Goal: Transaction & Acquisition: Book appointment/travel/reservation

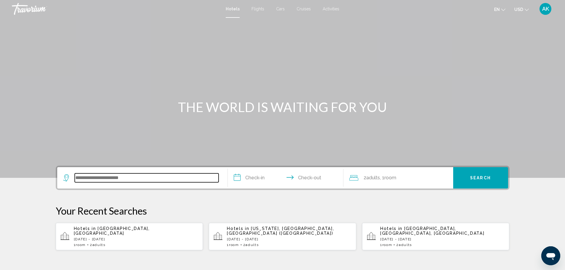
click at [105, 181] on input "Search widget" at bounding box center [147, 177] width 144 height 9
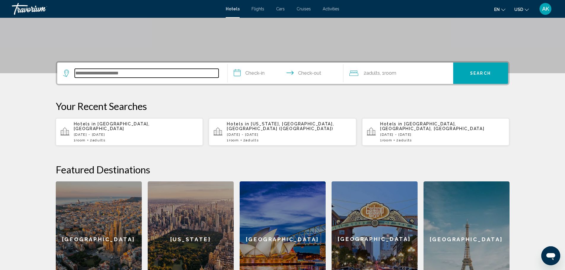
scroll to position [146, 0]
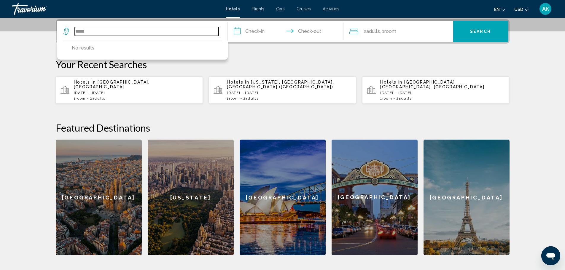
type input "******"
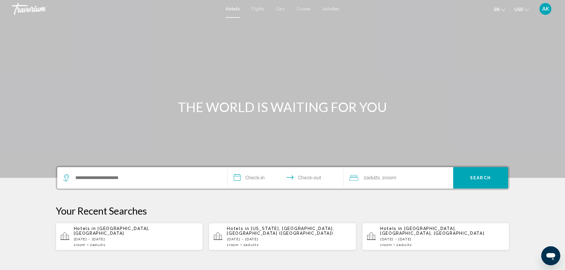
click at [88, 182] on div "Search widget" at bounding box center [142, 177] width 158 height 21
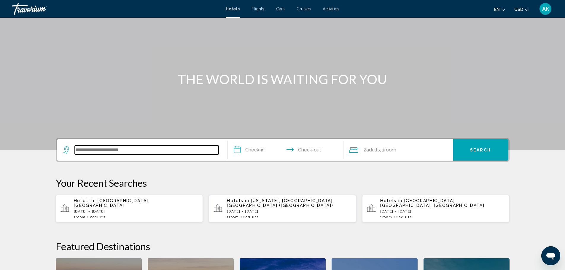
click at [85, 152] on input "Search widget" at bounding box center [147, 150] width 144 height 9
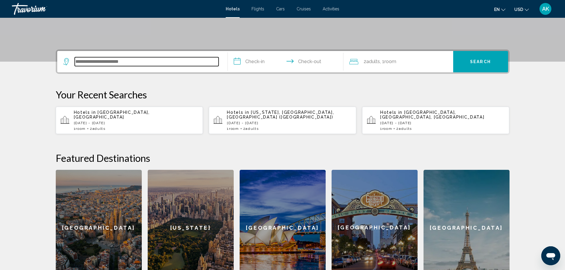
scroll to position [146, 0]
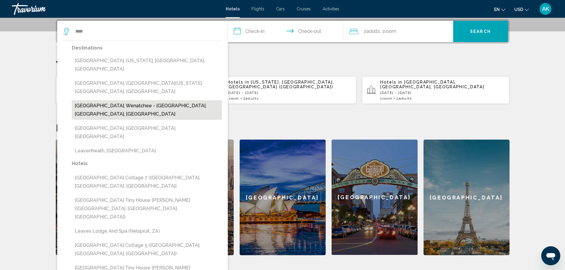
click at [157, 100] on button "Leavenworth, Wenatchee - Lake Chelan, WA, United States" at bounding box center [147, 110] width 150 height 20
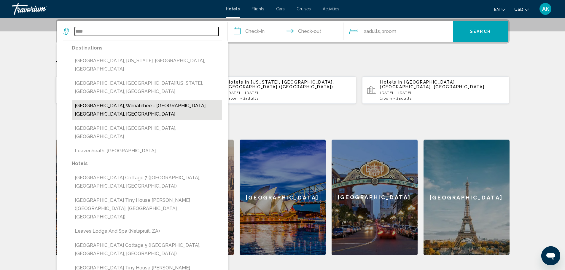
type input "**********"
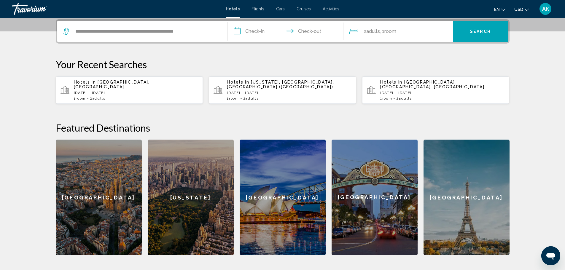
click at [256, 31] on input "**********" at bounding box center [287, 32] width 118 height 23
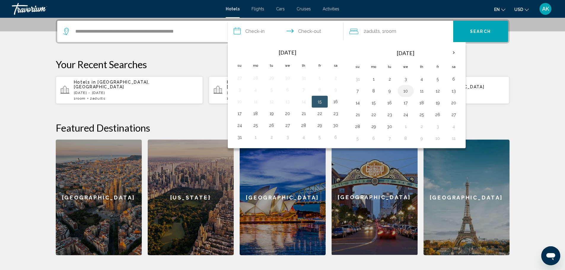
click at [407, 91] on button "10" at bounding box center [405, 91] width 9 height 8
click at [455, 91] on button "13" at bounding box center [453, 91] width 9 height 8
type input "**********"
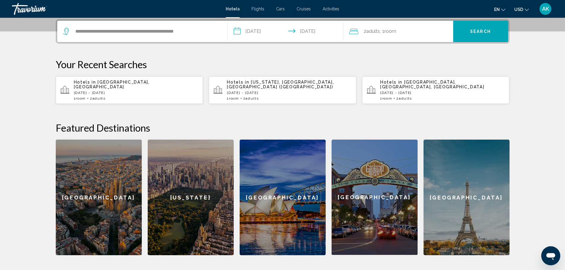
click at [476, 31] on span "Search" at bounding box center [480, 31] width 21 height 5
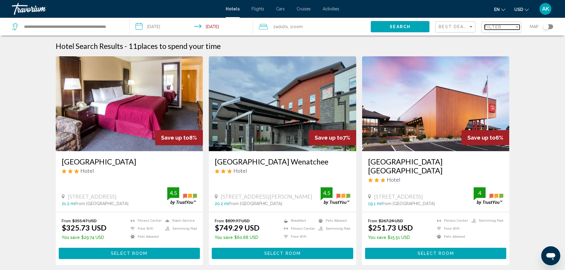
click at [502, 28] on div "Filter" at bounding box center [499, 27] width 30 height 5
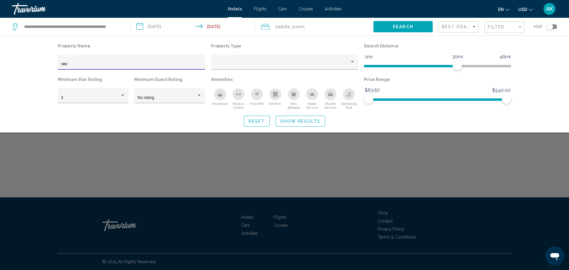
type input "****"
click at [61, 169] on div "Search widget" at bounding box center [284, 179] width 569 height 181
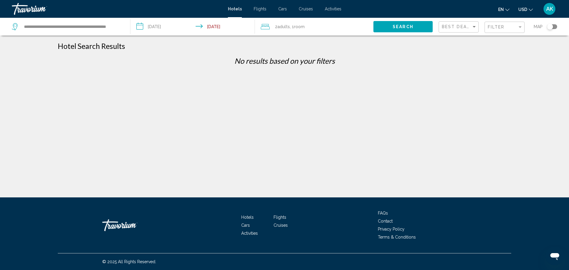
click at [169, 28] on input "**********" at bounding box center [193, 28] width 127 height 20
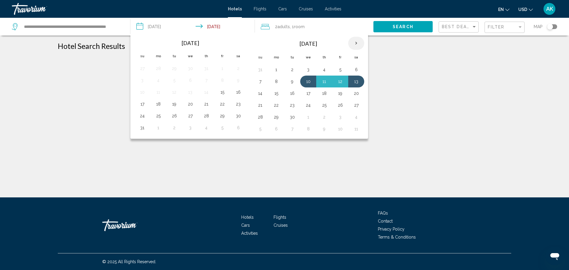
click at [354, 43] on th "Next month" at bounding box center [356, 43] width 16 height 13
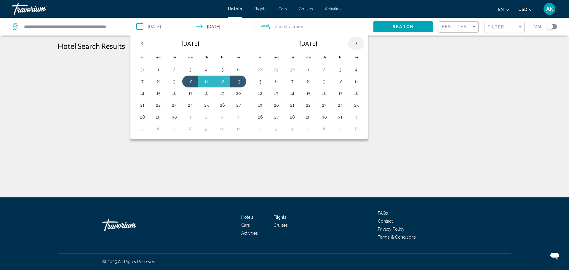
click at [354, 43] on th "Next month" at bounding box center [356, 43] width 16 height 13
click at [310, 83] on button "4" at bounding box center [308, 81] width 9 height 8
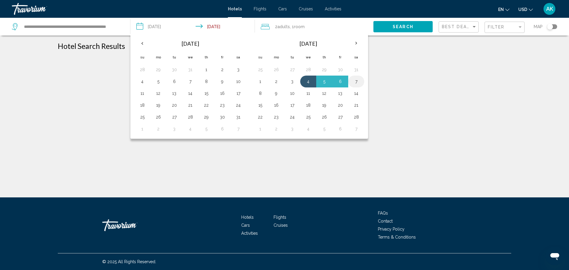
click at [355, 81] on button "7" at bounding box center [356, 81] width 9 height 8
type input "**********"
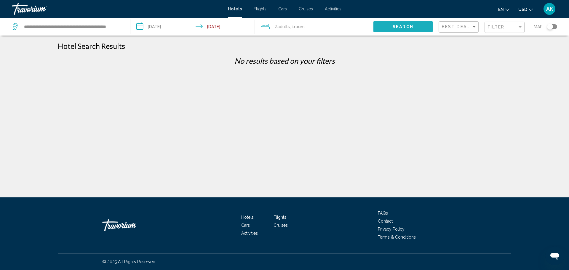
click at [404, 28] on span "Search" at bounding box center [403, 27] width 21 height 5
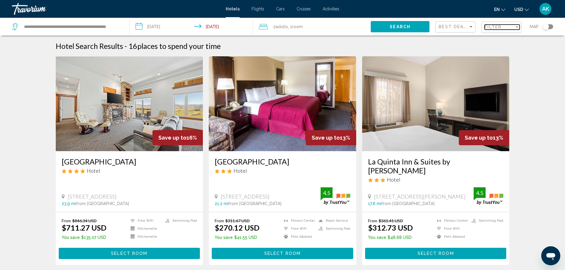
click at [497, 28] on span "Filter" at bounding box center [492, 27] width 17 height 5
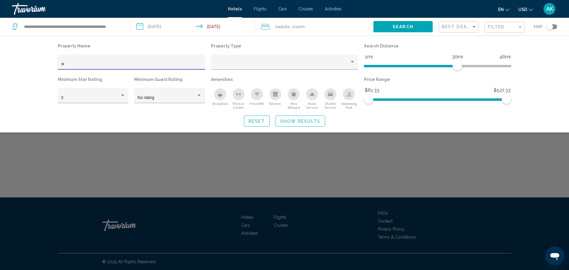
type input "*"
click at [79, 64] on input "****" at bounding box center [131, 64] width 141 height 5
type input "********"
click at [95, 95] on div "3" at bounding box center [90, 97] width 59 height 5
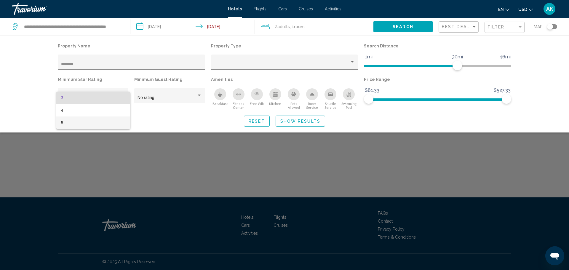
click at [82, 121] on span "5" at bounding box center [93, 122] width 64 height 12
click at [266, 167] on div "Search widget" at bounding box center [284, 179] width 569 height 181
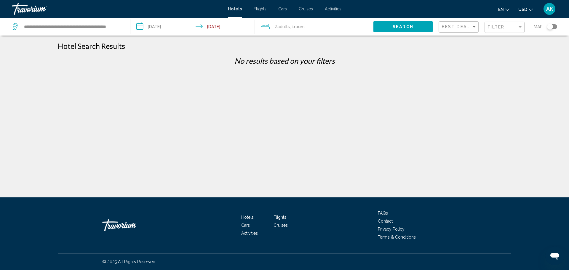
click at [169, 28] on input "**********" at bounding box center [193, 28] width 127 height 20
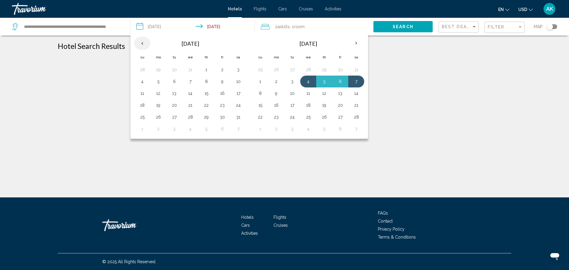
click at [143, 44] on th "Previous month" at bounding box center [142, 43] width 16 height 13
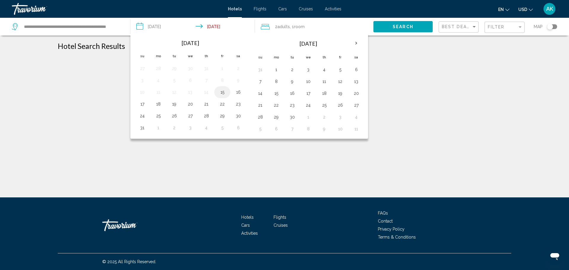
click at [224, 93] on button "15" at bounding box center [222, 92] width 9 height 8
click at [159, 103] on button "18" at bounding box center [158, 104] width 9 height 8
type input "**********"
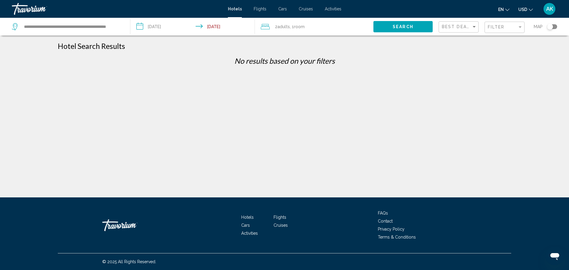
click at [418, 25] on button "Search" at bounding box center [402, 26] width 59 height 11
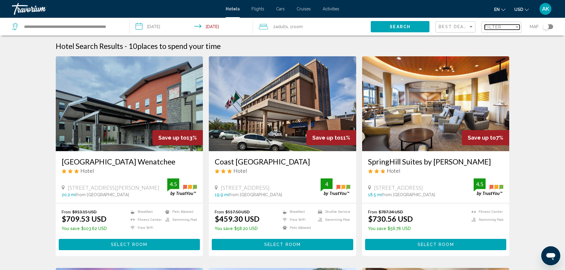
click at [507, 25] on div "Filter" at bounding box center [499, 27] width 30 height 5
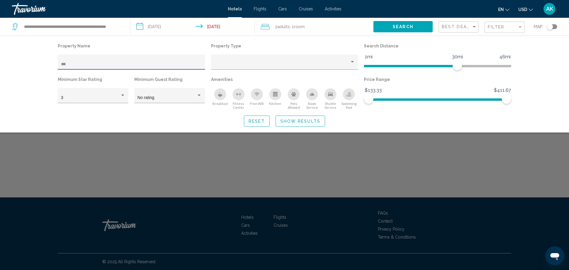
type input "***"
drag, startPoint x: 147, startPoint y: 169, endPoint x: 143, endPoint y: 174, distance: 5.9
click at [147, 169] on div "Search widget" at bounding box center [284, 179] width 569 height 181
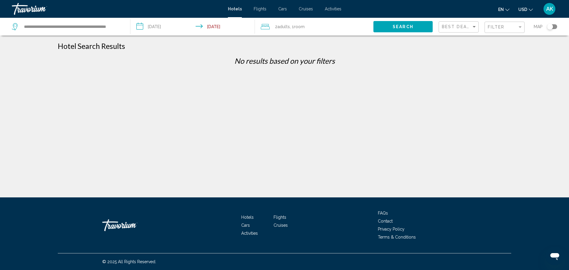
click at [172, 28] on input "**********" at bounding box center [193, 28] width 127 height 20
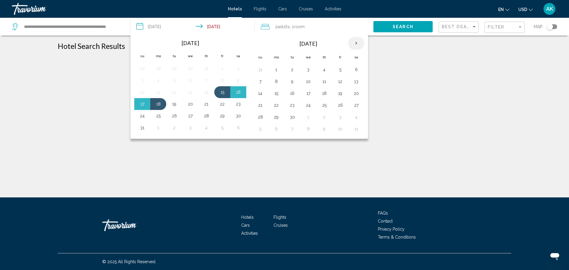
click at [353, 44] on th "Next month" at bounding box center [356, 43] width 16 height 13
click at [355, 43] on th "Next month" at bounding box center [356, 43] width 16 height 13
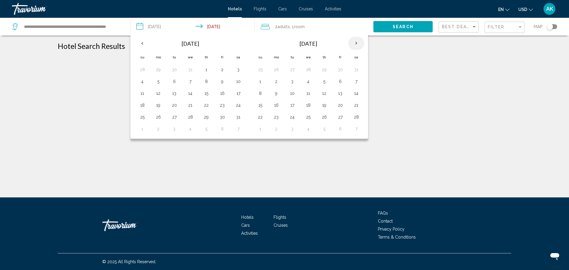
click at [358, 42] on th "Next month" at bounding box center [356, 43] width 16 height 13
click at [322, 83] on button "5" at bounding box center [324, 81] width 9 height 8
click at [363, 81] on td "7" at bounding box center [356, 82] width 16 height 12
click at [360, 83] on button "7" at bounding box center [356, 81] width 9 height 8
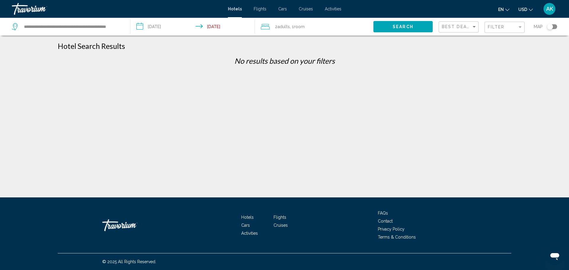
click at [395, 28] on span "Search" at bounding box center [403, 27] width 21 height 5
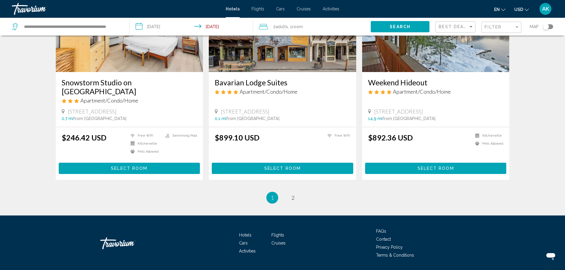
scroll to position [732, 0]
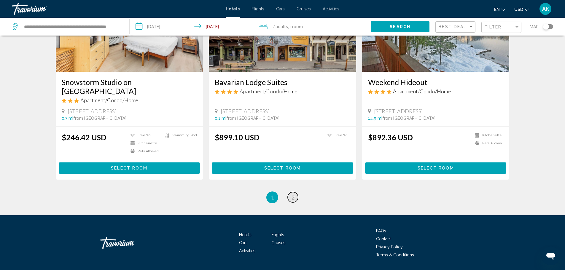
click at [293, 194] on span "2" at bounding box center [292, 197] width 3 height 7
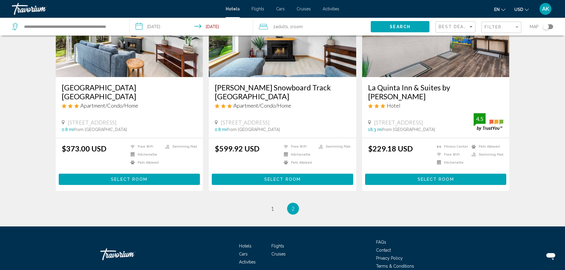
scroll to position [103, 0]
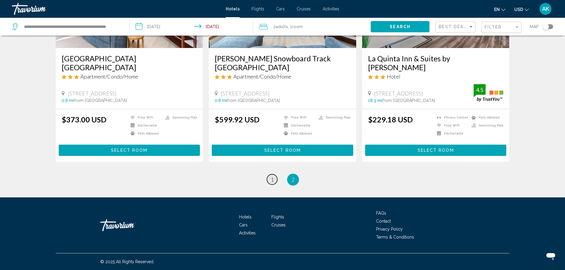
click at [271, 181] on span "1" at bounding box center [272, 179] width 3 height 7
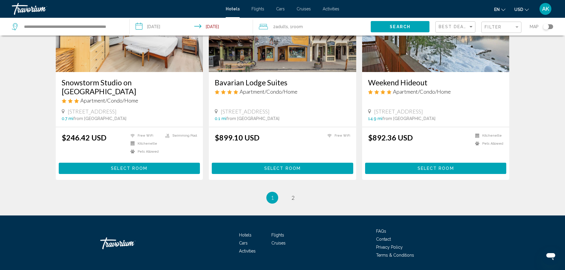
scroll to position [732, 0]
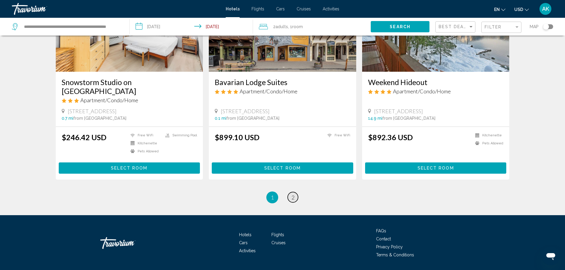
click at [295, 192] on link "page 2" at bounding box center [293, 197] width 10 height 10
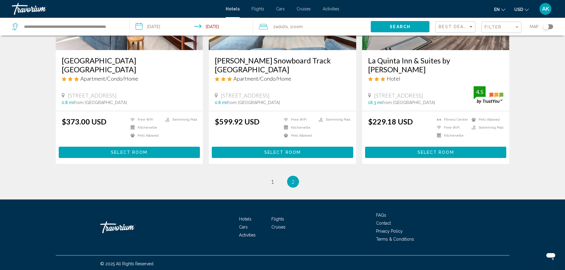
scroll to position [103, 0]
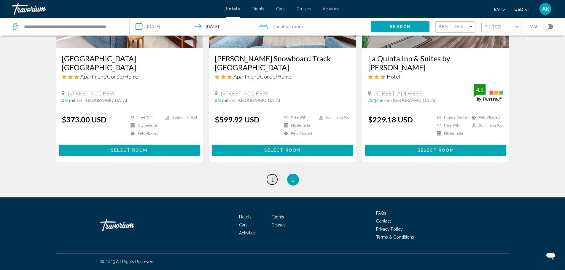
click at [272, 179] on span "1" at bounding box center [272, 179] width 3 height 7
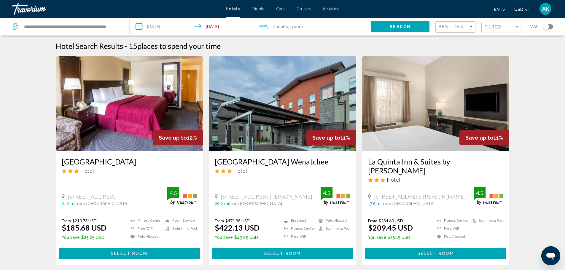
click at [161, 25] on input "**********" at bounding box center [193, 28] width 126 height 20
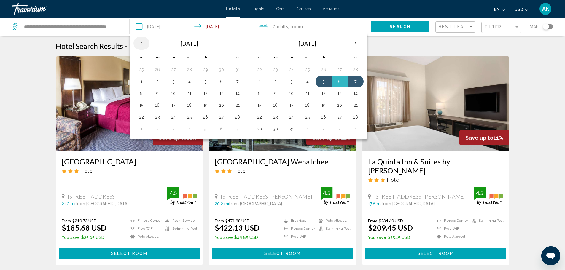
click at [144, 44] on th "Previous month" at bounding box center [141, 43] width 16 height 13
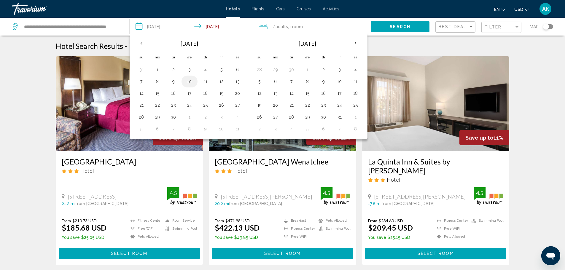
click at [183, 80] on td "10" at bounding box center [189, 82] width 16 height 12
click at [189, 69] on button "3" at bounding box center [189, 70] width 9 height 8
click at [243, 68] on td "6" at bounding box center [237, 70] width 16 height 12
click at [239, 68] on button "6" at bounding box center [237, 70] width 9 height 8
type input "**********"
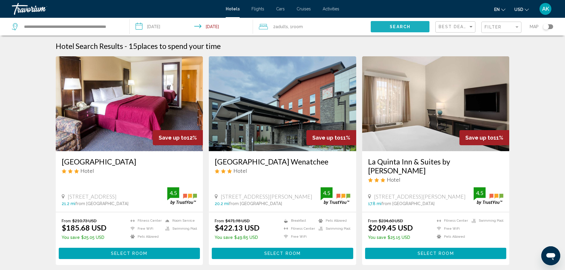
click at [394, 26] on span "Search" at bounding box center [399, 27] width 21 height 5
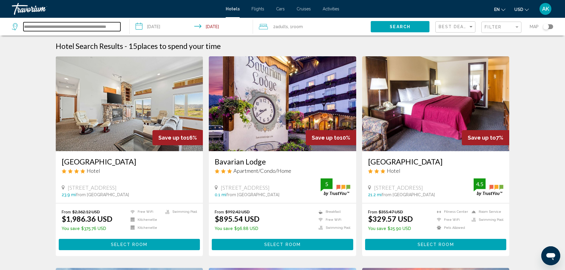
click at [71, 27] on input "**********" at bounding box center [71, 26] width 97 height 9
click at [82, 27] on input "**********" at bounding box center [71, 26] width 97 height 9
click at [86, 26] on input "**********" at bounding box center [71, 26] width 97 height 9
drag, startPoint x: 86, startPoint y: 26, endPoint x: -21, endPoint y: 28, distance: 107.0
click at [0, 28] on html "**********" at bounding box center [282, 135] width 565 height 270
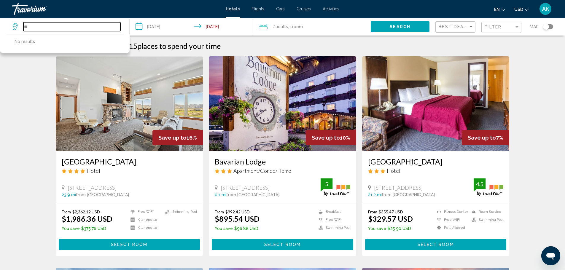
type input "*"
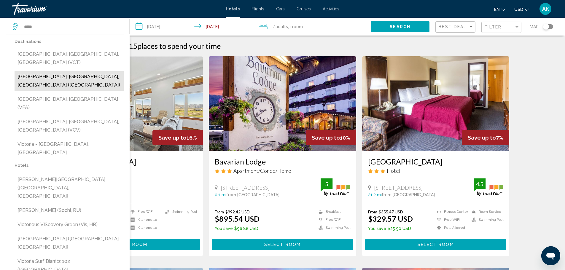
click at [73, 71] on button "Victoria, BC, Canada (YYJ)" at bounding box center [69, 81] width 109 height 20
type input "**********"
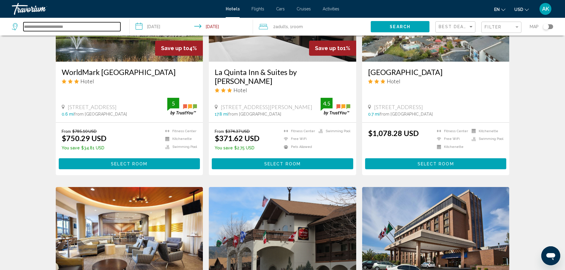
scroll to position [738, 0]
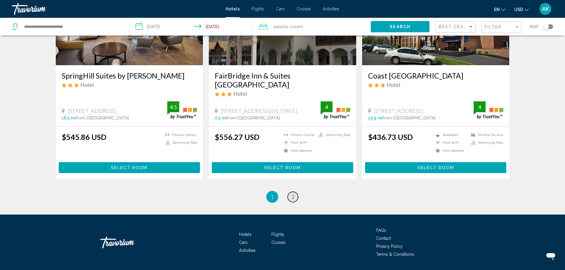
click at [292, 192] on link "page 2" at bounding box center [293, 197] width 10 height 10
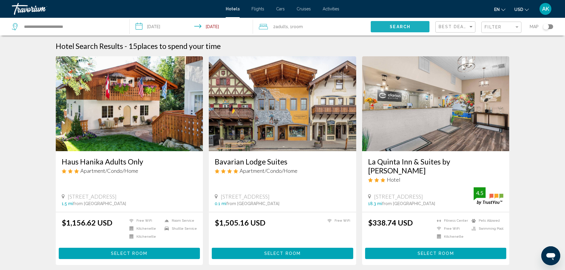
click at [397, 25] on span "Search" at bounding box center [399, 27] width 21 height 5
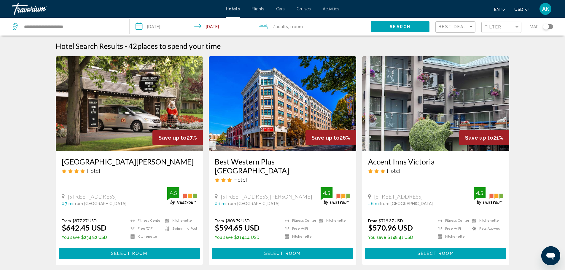
click at [152, 28] on input "**********" at bounding box center [193, 28] width 126 height 20
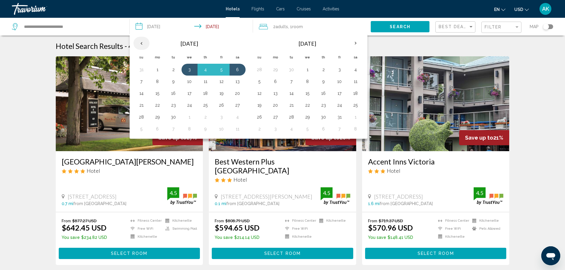
click at [139, 43] on th "Previous month" at bounding box center [141, 43] width 16 height 13
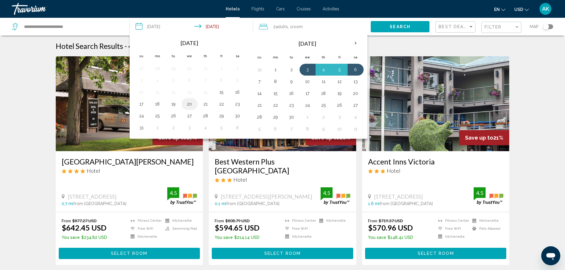
click at [191, 106] on button "20" at bounding box center [189, 104] width 9 height 8
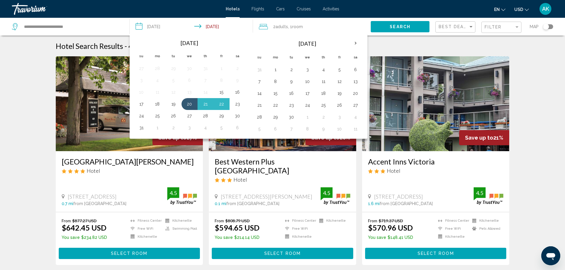
click at [235, 104] on button "23" at bounding box center [237, 104] width 9 height 8
type input "**********"
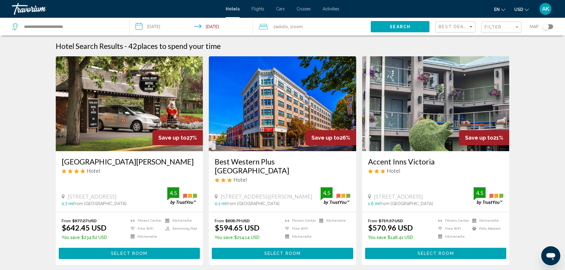
click at [401, 28] on span "Search" at bounding box center [399, 27] width 21 height 5
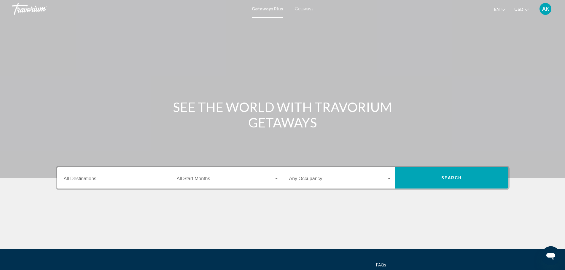
click at [301, 8] on span "Getaways" at bounding box center [304, 9] width 19 height 5
click at [106, 182] on div "Destination All Destinations" at bounding box center [115, 178] width 103 height 19
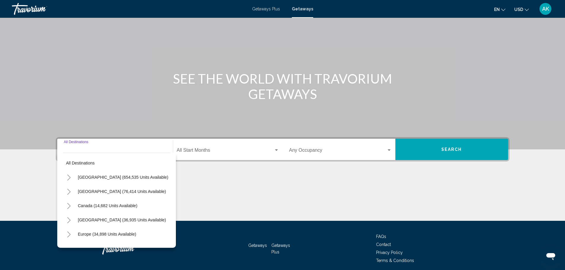
scroll to position [52, 0]
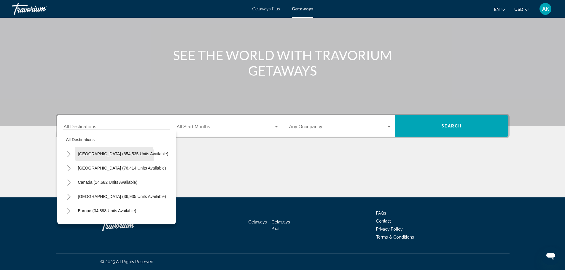
click at [112, 157] on button "United States (654,535 units available)" at bounding box center [123, 154] width 96 height 14
type input "**********"
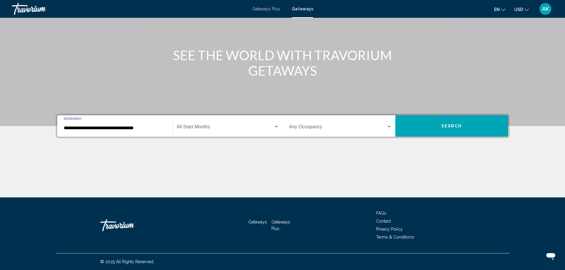
click at [235, 127] on span "Search widget" at bounding box center [225, 127] width 97 height 5
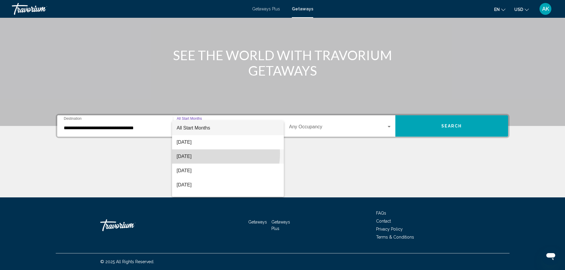
click at [209, 154] on span "September 2025" at bounding box center [228, 156] width 102 height 14
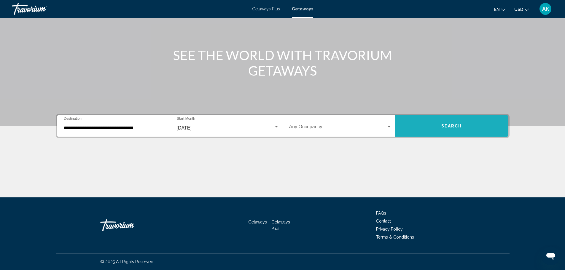
click at [443, 124] on span "Search" at bounding box center [451, 126] width 21 height 5
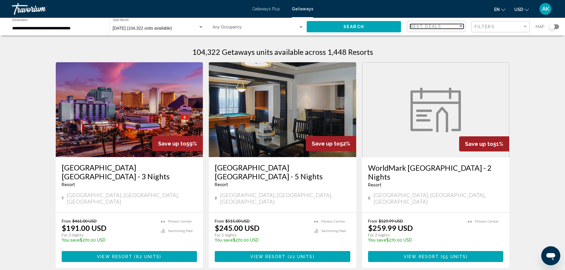
click at [457, 25] on div "Best Deals" at bounding box center [434, 26] width 48 height 5
click at [503, 27] on div at bounding box center [282, 135] width 565 height 270
click at [503, 27] on div "Filters" at bounding box center [498, 26] width 48 height 5
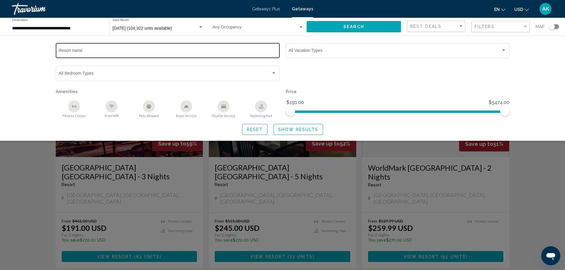
click at [75, 53] on input "Resort name" at bounding box center [168, 51] width 218 height 5
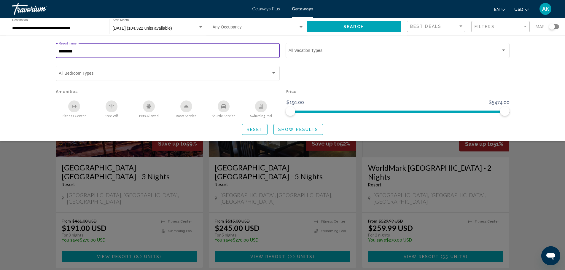
click at [91, 51] on input "*********" at bounding box center [168, 51] width 218 height 5
type input "*********"
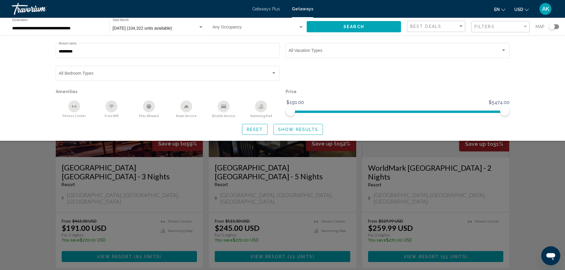
click at [538, 186] on div "Search widget" at bounding box center [282, 179] width 565 height 181
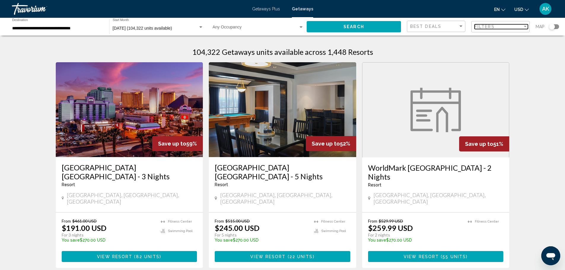
click at [513, 25] on div "Filters" at bounding box center [498, 26] width 48 height 5
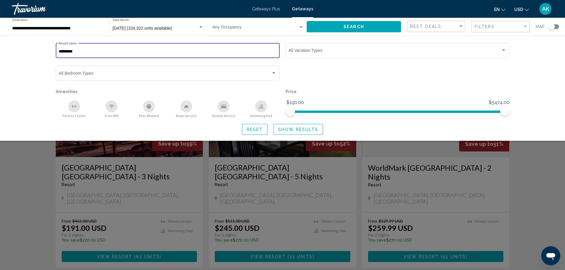
click at [88, 52] on input "*********" at bounding box center [168, 51] width 218 height 5
click at [69, 51] on input "*********" at bounding box center [168, 51] width 218 height 5
click at [88, 49] on div "********* Resort name" at bounding box center [168, 50] width 218 height 16
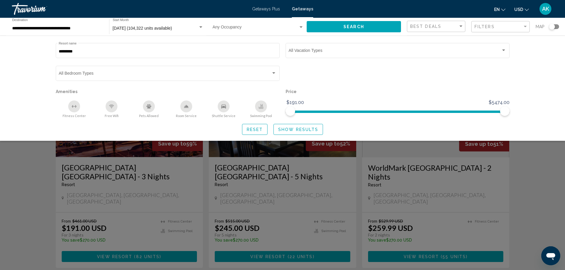
click at [519, 159] on div "Search widget" at bounding box center [282, 179] width 565 height 181
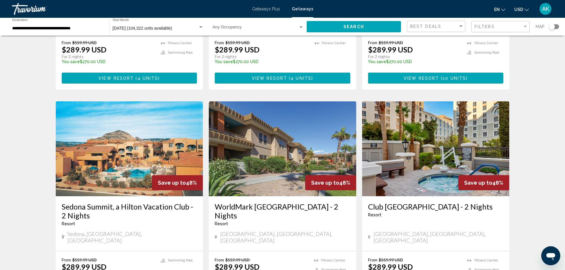
scroll to position [622, 0]
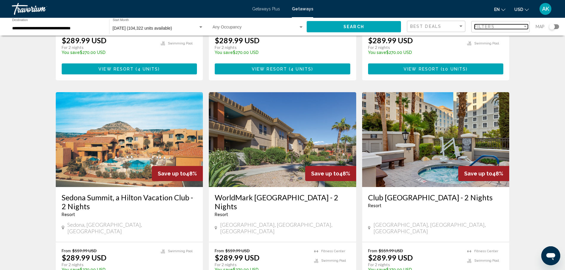
drag, startPoint x: 488, startPoint y: 25, endPoint x: 485, endPoint y: 28, distance: 4.6
click at [488, 25] on span "Filters" at bounding box center [484, 26] width 20 height 5
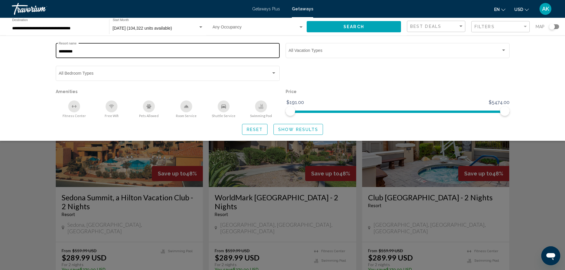
click at [82, 48] on div "********* Resort name" at bounding box center [168, 50] width 218 height 16
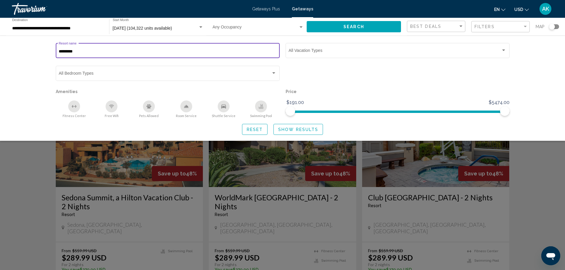
click at [66, 51] on input "*********" at bounding box center [168, 51] width 218 height 5
click at [33, 191] on div "Search widget" at bounding box center [282, 179] width 565 height 181
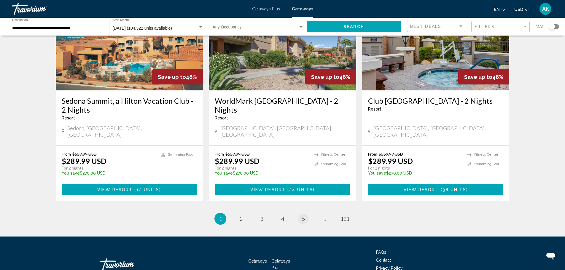
scroll to position [723, 0]
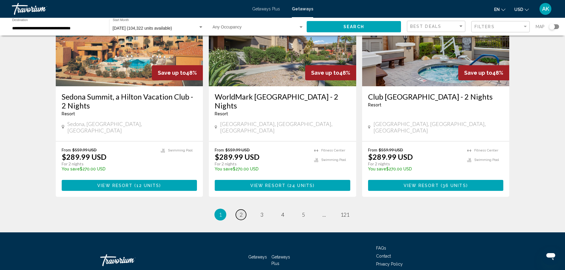
click at [242, 211] on span "2" at bounding box center [240, 214] width 3 height 7
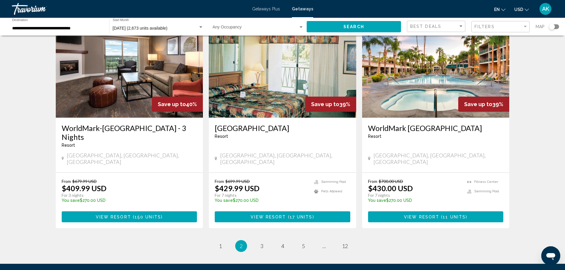
scroll to position [703, 0]
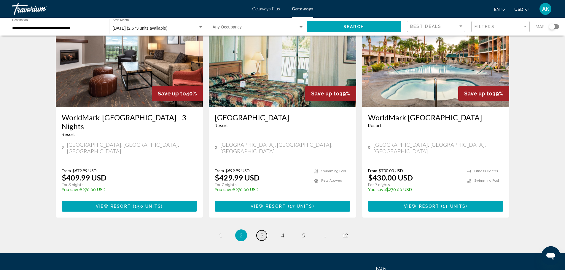
click at [261, 232] on span "3" at bounding box center [261, 235] width 3 height 7
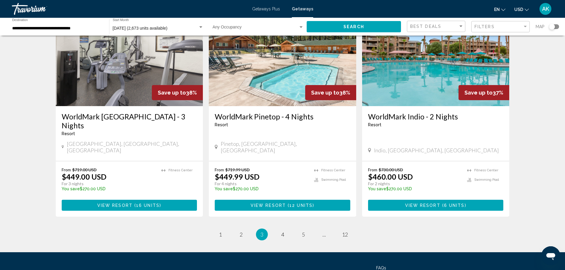
scroll to position [705, 0]
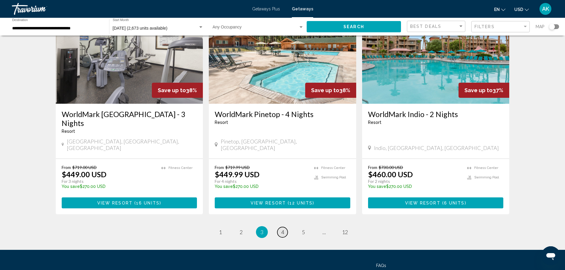
click at [283, 229] on span "4" at bounding box center [282, 232] width 3 height 7
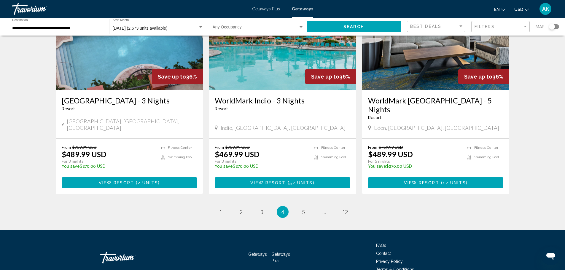
scroll to position [714, 0]
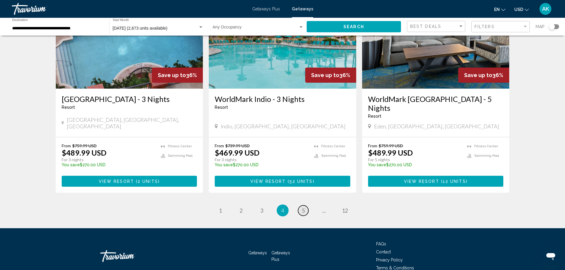
click at [302, 207] on span "5" at bounding box center [303, 210] width 3 height 7
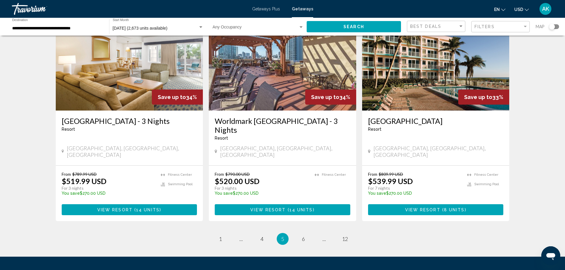
scroll to position [723, 0]
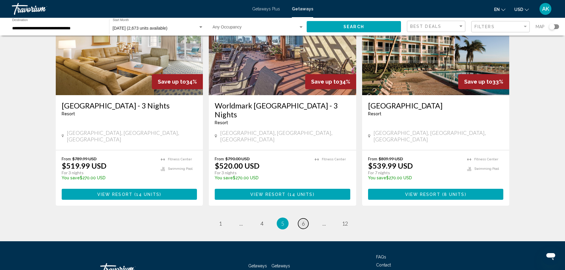
click at [303, 220] on span "6" at bounding box center [303, 223] width 3 height 7
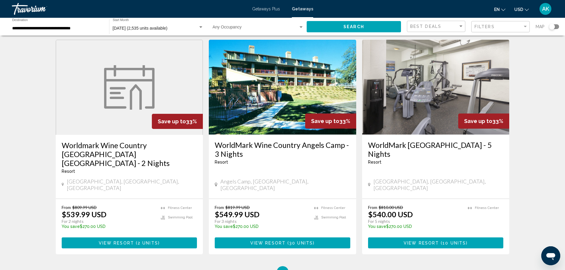
scroll to position [732, 0]
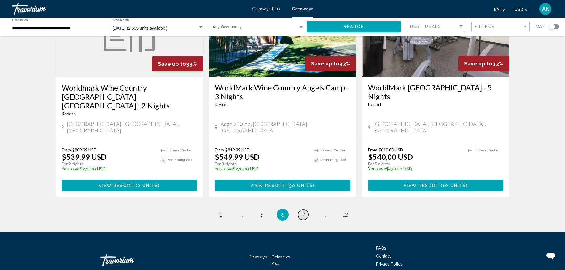
click at [302, 211] on span "7" at bounding box center [303, 214] width 3 height 7
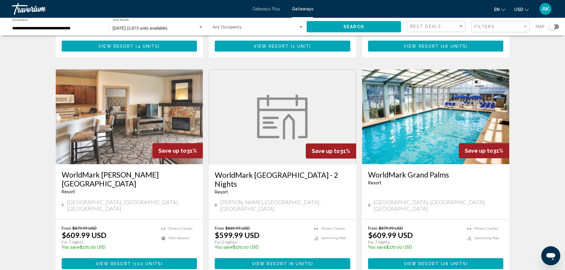
scroll to position [652, 0]
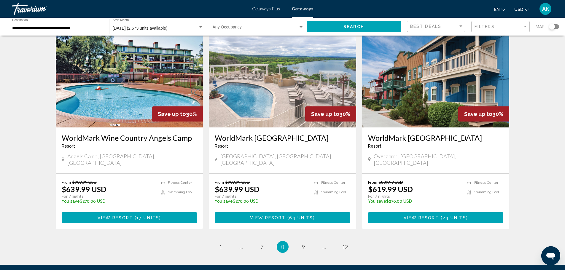
scroll to position [714, 0]
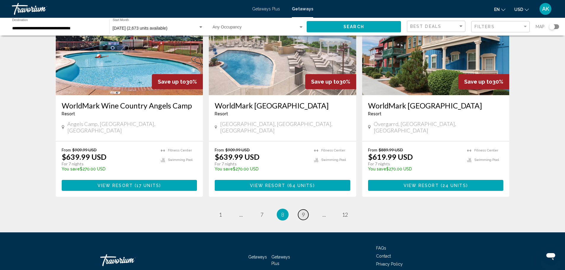
click at [304, 211] on span "9" at bounding box center [303, 214] width 3 height 7
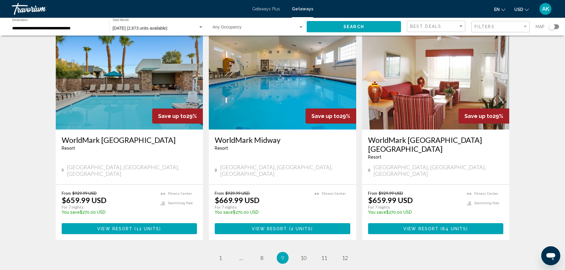
scroll to position [714, 0]
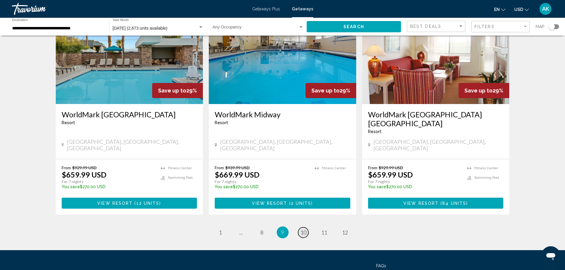
click at [304, 229] on span "10" at bounding box center [303, 232] width 6 height 7
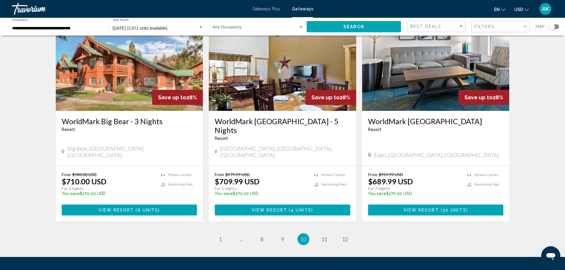
scroll to position [705, 0]
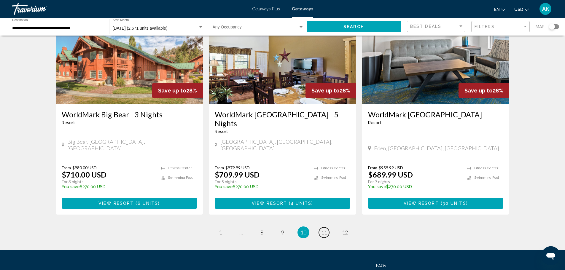
click at [325, 229] on span "11" at bounding box center [324, 232] width 6 height 7
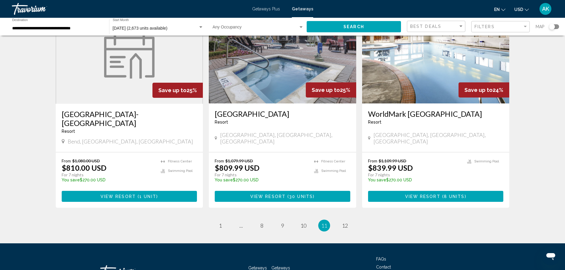
scroll to position [706, 0]
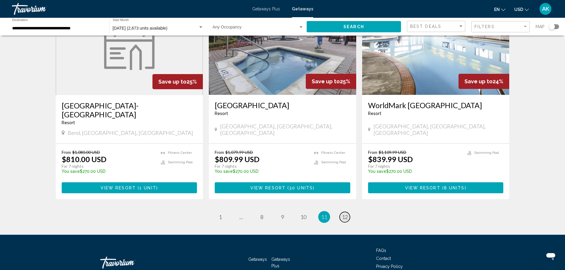
click at [344, 214] on span "12" at bounding box center [345, 217] width 6 height 7
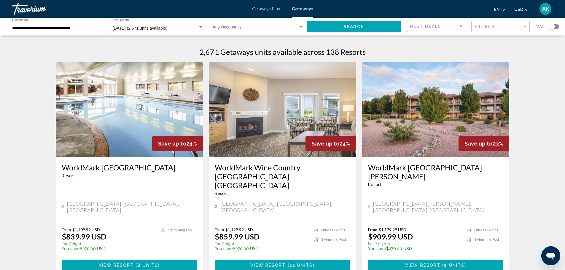
click at [161, 26] on span "September 2025 (2,671 units available)" at bounding box center [140, 28] width 55 height 5
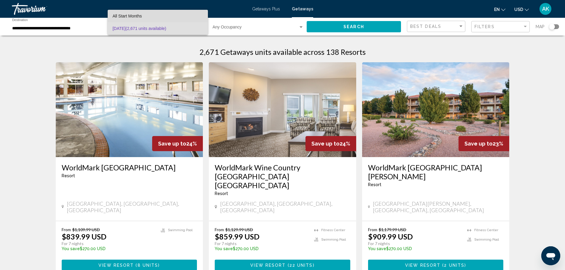
click at [132, 15] on span "All Start Months" at bounding box center [126, 16] width 29 height 5
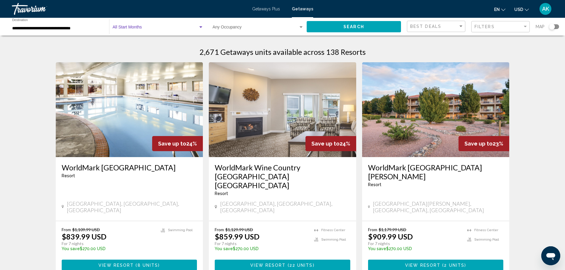
click at [200, 27] on div "Search widget" at bounding box center [200, 26] width 3 height 1
click at [51, 30] on div at bounding box center [282, 135] width 565 height 270
click at [154, 25] on div "Start Month All Start Months" at bounding box center [158, 27] width 91 height 16
click at [341, 25] on div at bounding box center [282, 135] width 565 height 270
click at [327, 24] on button "Search" at bounding box center [353, 26] width 94 height 11
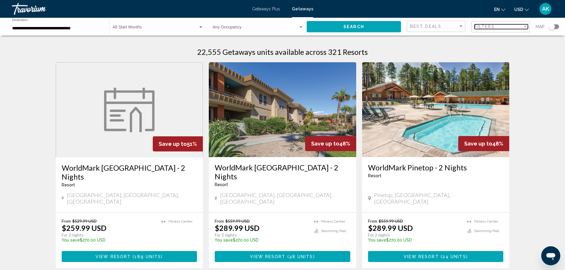
click at [492, 27] on span "Filters" at bounding box center [484, 26] width 20 height 5
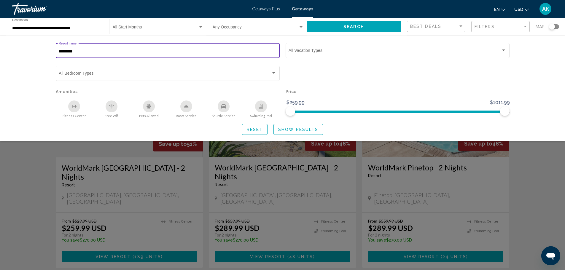
click at [84, 49] on input "*********" at bounding box center [168, 51] width 218 height 5
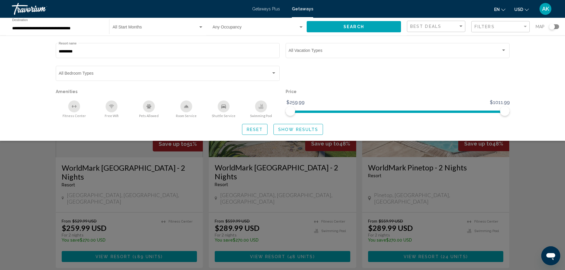
click at [39, 201] on div "Search widget" at bounding box center [282, 179] width 565 height 181
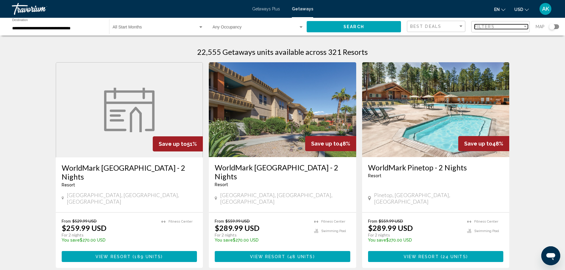
click at [519, 26] on div "Filters" at bounding box center [498, 26] width 48 height 5
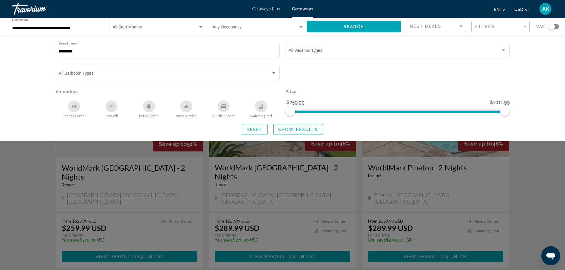
click at [537, 189] on div "Search widget" at bounding box center [282, 179] width 565 height 181
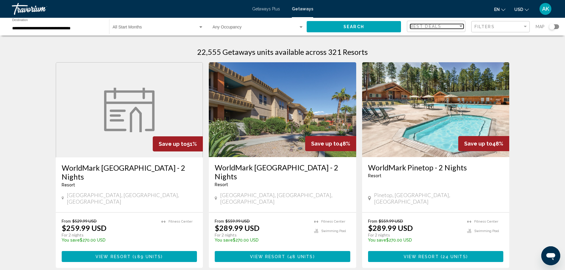
click at [445, 25] on div "Best Deals" at bounding box center [434, 26] width 48 height 5
drag, startPoint x: 556, startPoint y: 98, endPoint x: 552, endPoint y: 90, distance: 8.6
click at [555, 98] on div at bounding box center [282, 135] width 565 height 270
click at [550, 30] on div "Map" at bounding box center [546, 27] width 23 height 12
click at [552, 25] on div "Search widget" at bounding box center [552, 27] width 6 height 6
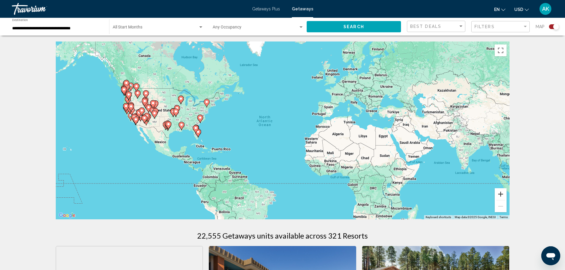
click at [500, 193] on button "Zoom in" at bounding box center [500, 194] width 12 height 12
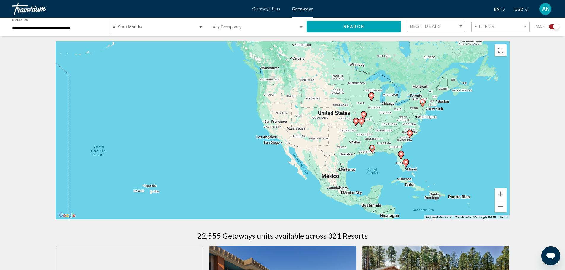
drag, startPoint x: 191, startPoint y: 138, endPoint x: 463, endPoint y: 155, distance: 272.1
click at [463, 155] on div "To activate drag with keyboard, press Alt + Enter. Once in keyboard drag state,…" at bounding box center [283, 130] width 454 height 178
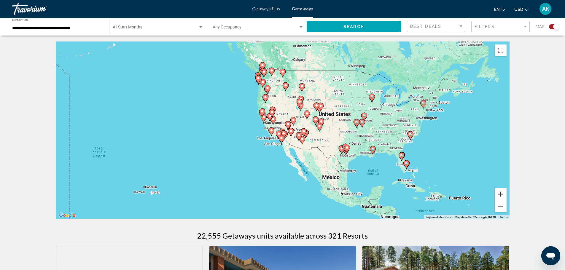
click at [504, 194] on button "Zoom in" at bounding box center [500, 194] width 12 height 12
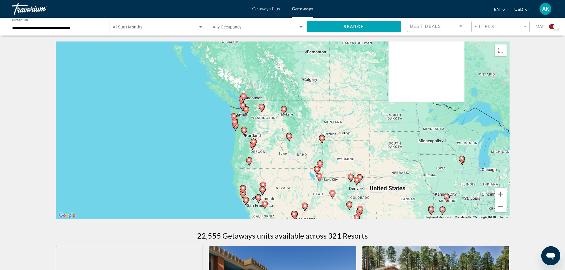
drag, startPoint x: 188, startPoint y: 72, endPoint x: 189, endPoint y: 178, distance: 105.5
click at [189, 178] on div "To activate drag with keyboard, press Alt + Enter. Once in keyboard drag state,…" at bounding box center [283, 130] width 454 height 178
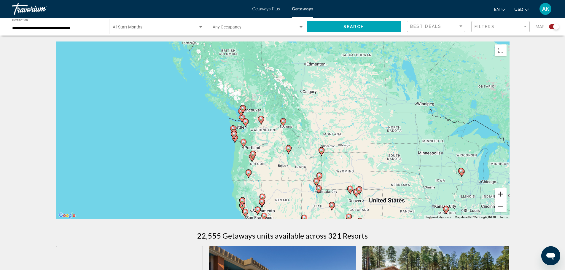
click at [501, 193] on button "Zoom in" at bounding box center [500, 194] width 12 height 12
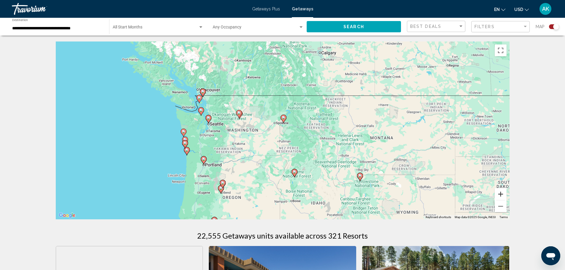
click at [502, 194] on button "Zoom in" at bounding box center [500, 194] width 12 height 12
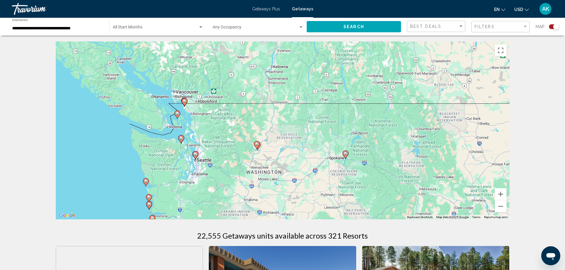
drag, startPoint x: 167, startPoint y: 130, endPoint x: 229, endPoint y: 175, distance: 76.4
click at [229, 175] on div "To activate drag with keyboard, press Alt + Enter. Once in keyboard drag state,…" at bounding box center [283, 130] width 454 height 178
click at [181, 141] on icon "Main content" at bounding box center [180, 139] width 5 height 8
click at [182, 140] on icon "Main content" at bounding box center [180, 140] width 5 height 8
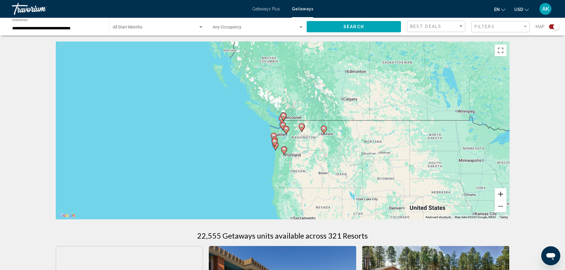
click at [503, 193] on button "Zoom in" at bounding box center [500, 194] width 12 height 12
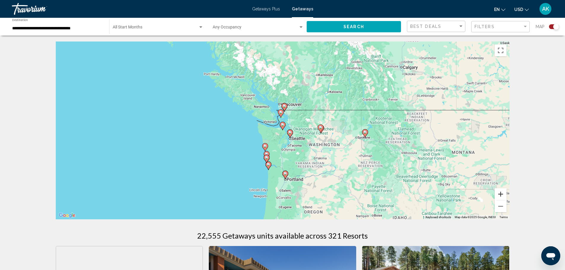
click at [503, 192] on button "Zoom in" at bounding box center [500, 194] width 12 height 12
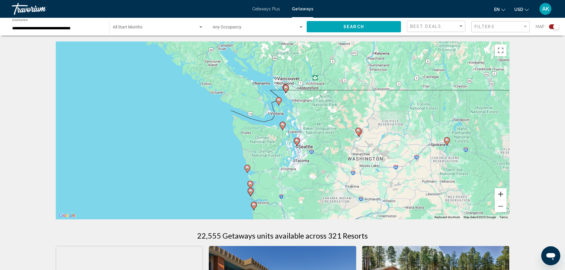
click at [502, 192] on button "Zoom in" at bounding box center [500, 194] width 12 height 12
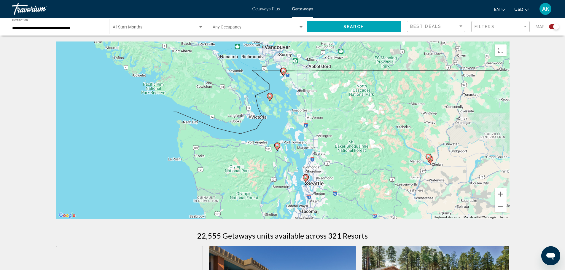
drag, startPoint x: 336, startPoint y: 103, endPoint x: 328, endPoint y: 132, distance: 30.1
click at [328, 132] on div "To activate drag with keyboard, press Alt + Enter. Once in keyboard drag state,…" at bounding box center [283, 130] width 454 height 178
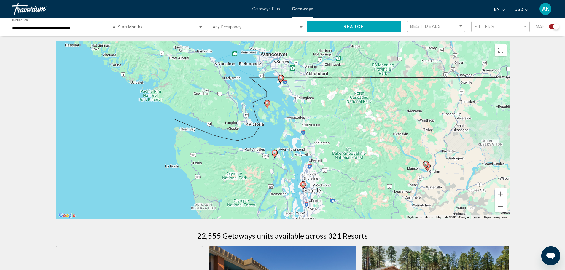
click at [280, 78] on image "Main content" at bounding box center [281, 78] width 4 height 4
type input "**********"
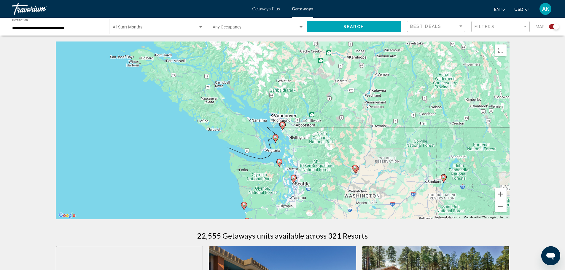
click at [283, 124] on image "Main content" at bounding box center [283, 125] width 4 height 4
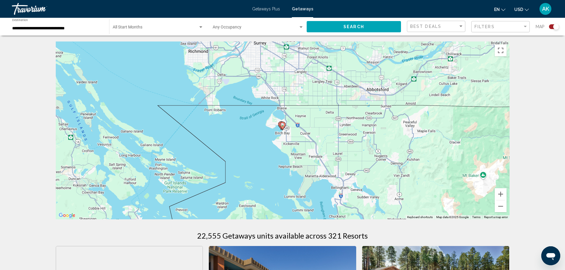
click at [283, 126] on image "Main content" at bounding box center [283, 125] width 4 height 4
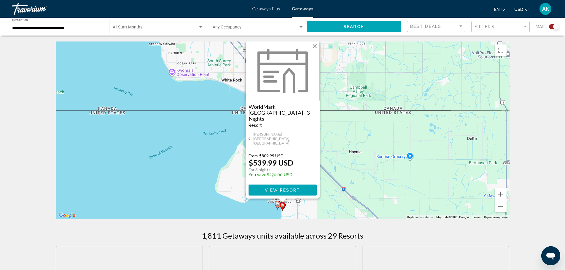
click at [276, 204] on icon "Main content" at bounding box center [276, 205] width 5 height 8
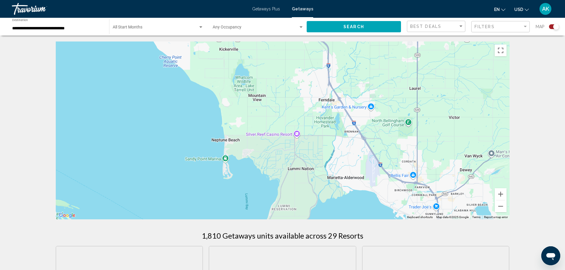
drag, startPoint x: 355, startPoint y: 190, endPoint x: 262, endPoint y: 56, distance: 162.5
click at [262, 56] on div "To navigate, press the arrow keys. To activate drag with keyboard, press Alt + …" at bounding box center [283, 130] width 454 height 178
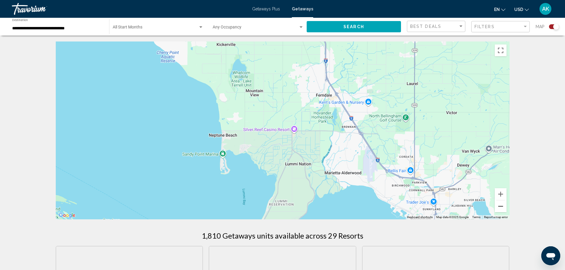
click at [499, 206] on button "Zoom out" at bounding box center [500, 206] width 12 height 12
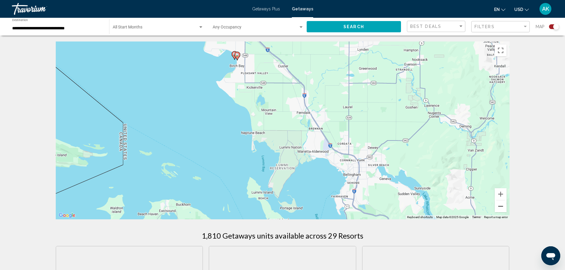
click at [501, 205] on button "Zoom out" at bounding box center [500, 206] width 12 height 12
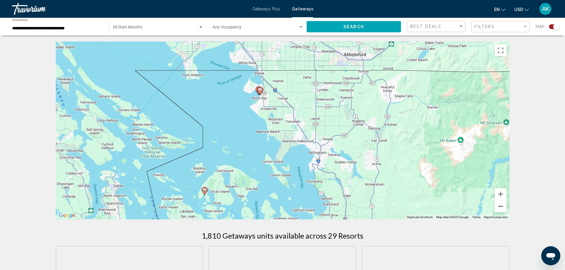
scroll to position [119, 0]
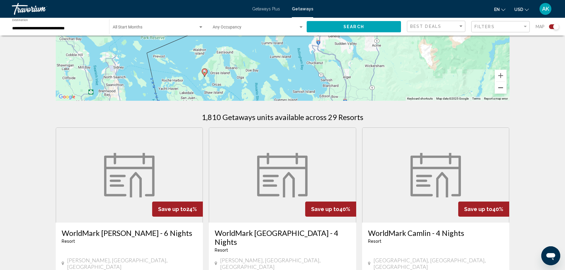
click at [501, 89] on button "Zoom out" at bounding box center [500, 88] width 12 height 12
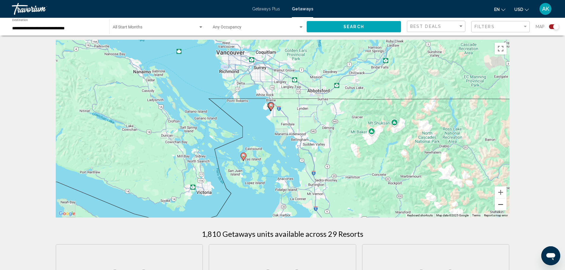
scroll to position [0, 0]
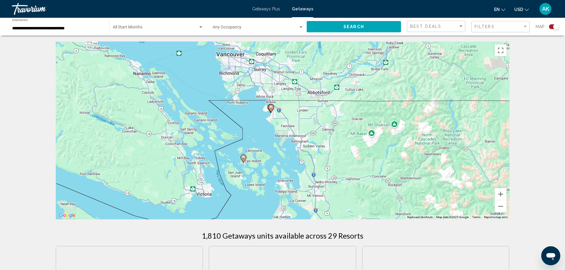
click at [241, 160] on gmp-advanced-marker "Main content" at bounding box center [243, 158] width 6 height 9
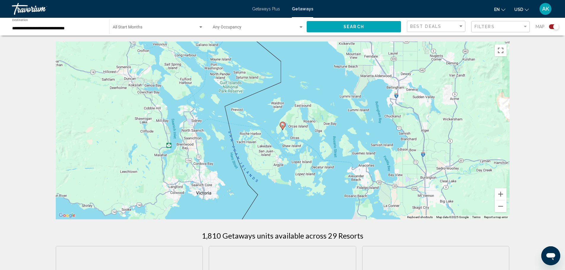
click at [282, 126] on image "Main content" at bounding box center [283, 125] width 4 height 4
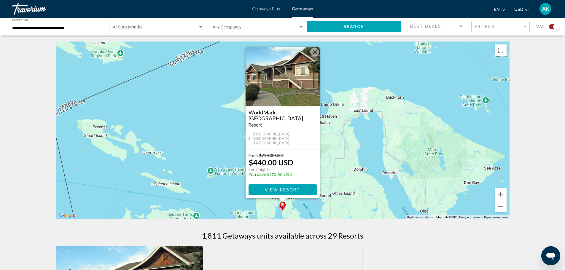
drag, startPoint x: 317, startPoint y: 56, endPoint x: 317, endPoint y: 71, distance: 14.5
click at [317, 57] on button "Close" at bounding box center [314, 52] width 9 height 9
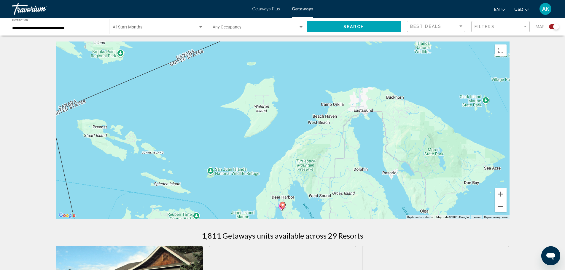
click at [495, 206] on button "Zoom out" at bounding box center [500, 206] width 12 height 12
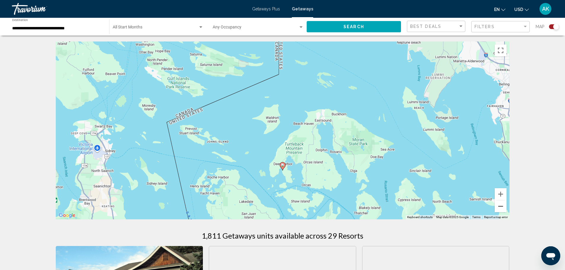
click at [501, 207] on button "Zoom out" at bounding box center [500, 206] width 12 height 12
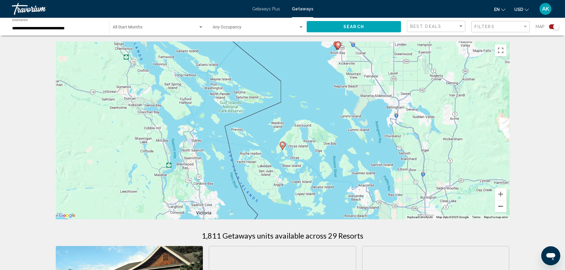
click at [501, 210] on button "Zoom out" at bounding box center [500, 206] width 12 height 12
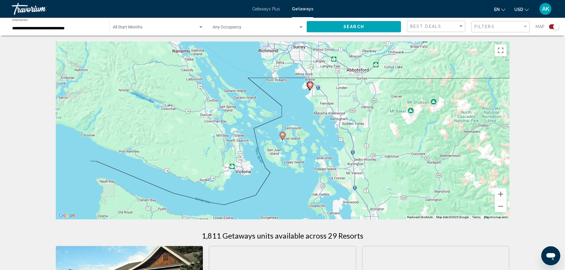
drag, startPoint x: 518, startPoint y: 190, endPoint x: 530, endPoint y: 189, distance: 12.2
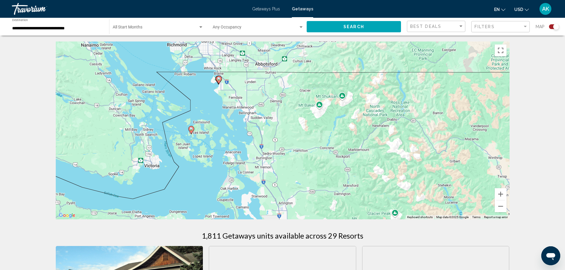
drag, startPoint x: 314, startPoint y: 142, endPoint x: 223, endPoint y: 136, distance: 91.5
click at [223, 136] on div "To activate drag with keyboard, press Alt + Enter. Once in keyboard drag state,…" at bounding box center [283, 130] width 454 height 178
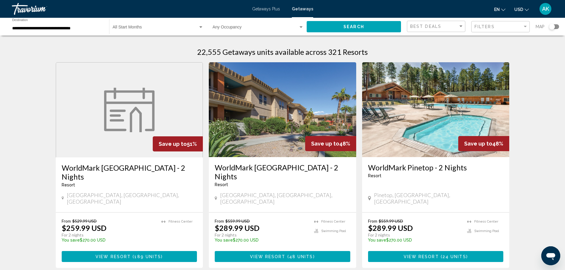
click at [553, 27] on div "Search widget" at bounding box center [552, 27] width 6 height 6
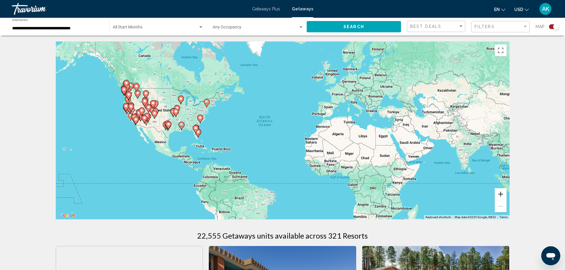
click at [500, 194] on button "Zoom in" at bounding box center [500, 194] width 12 height 12
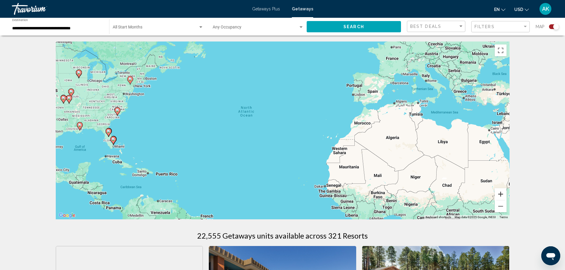
click at [500, 194] on button "Zoom in" at bounding box center [500, 194] width 12 height 12
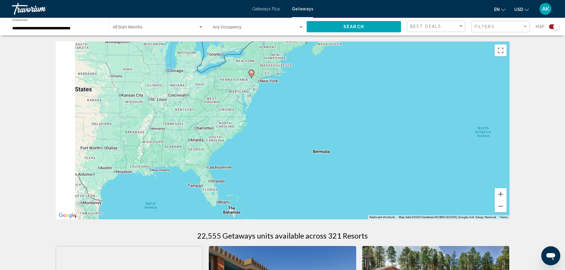
drag, startPoint x: 163, startPoint y: 136, endPoint x: 496, endPoint y: 180, distance: 336.7
click at [496, 180] on div "To activate drag with keyboard, press Alt + Enter. Once in keyboard drag state,…" at bounding box center [283, 130] width 454 height 178
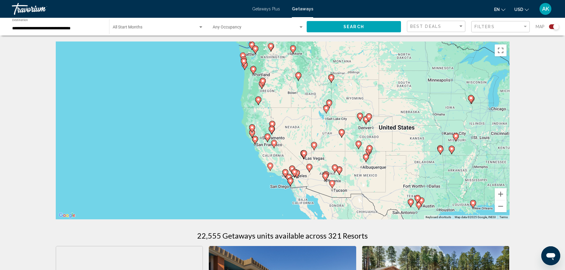
drag, startPoint x: 181, startPoint y: 144, endPoint x: 362, endPoint y: 161, distance: 181.9
click at [379, 174] on div "To activate drag with keyboard, press Alt + Enter. Once in keyboard drag state,…" at bounding box center [283, 130] width 454 height 178
click at [499, 194] on button "Zoom in" at bounding box center [500, 194] width 12 height 12
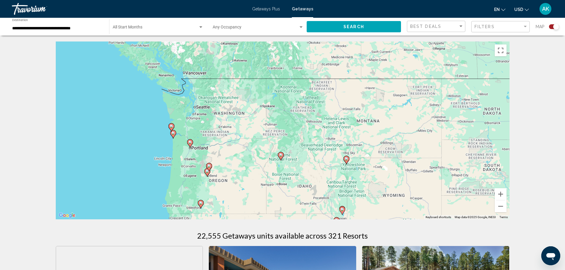
drag, startPoint x: 201, startPoint y: 111, endPoint x: 180, endPoint y: 178, distance: 71.1
click at [170, 193] on div "To activate drag with keyboard, press Alt + Enter. Once in keyboard drag state,…" at bounding box center [283, 130] width 454 height 178
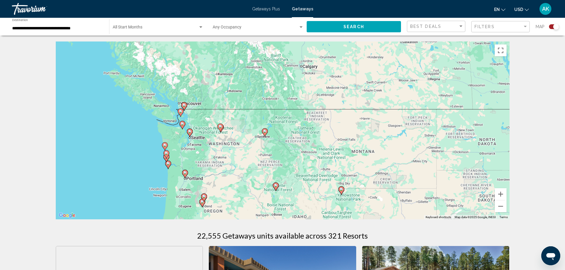
drag, startPoint x: 121, startPoint y: 125, endPoint x: 116, endPoint y: 158, distance: 33.6
click at [116, 158] on div "To activate drag with keyboard, press Alt + Enter. Once in keyboard drag state,…" at bounding box center [283, 130] width 454 height 178
click at [501, 194] on button "Zoom in" at bounding box center [500, 194] width 12 height 12
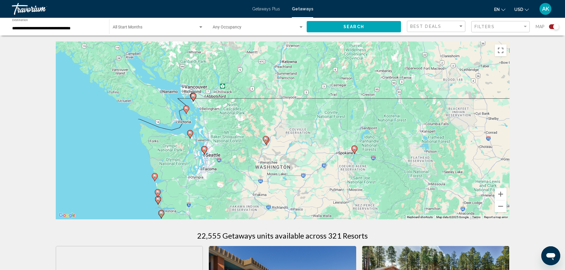
drag, startPoint x: 106, startPoint y: 141, endPoint x: 215, endPoint y: 152, distance: 108.7
click at [215, 152] on div "To activate drag with keyboard, press Alt + Enter. Once in keyboard drag state,…" at bounding box center [283, 130] width 454 height 178
click at [190, 132] on image "Main content" at bounding box center [190, 133] width 4 height 4
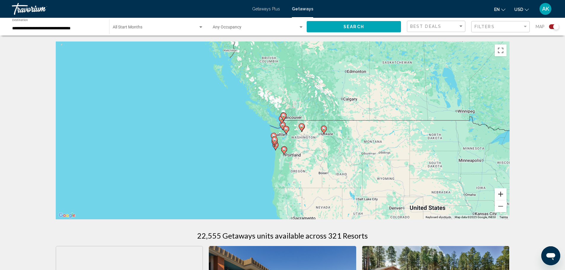
click at [501, 193] on button "Zoom in" at bounding box center [500, 194] width 12 height 12
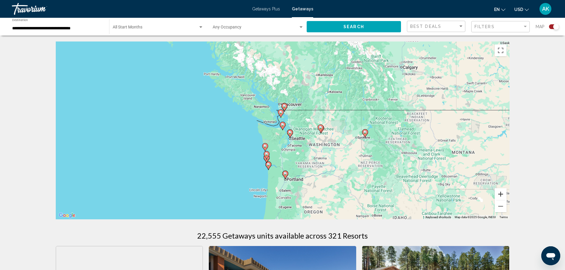
click at [501, 193] on button "Zoom in" at bounding box center [500, 194] width 12 height 12
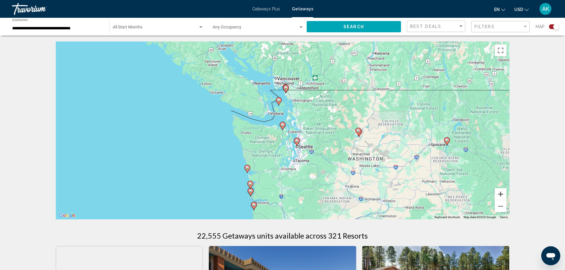
click at [501, 193] on button "Zoom in" at bounding box center [500, 194] width 12 height 12
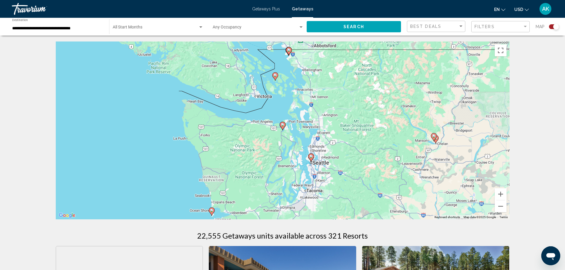
click at [283, 125] on image "Main content" at bounding box center [283, 125] width 4 height 4
type input "**********"
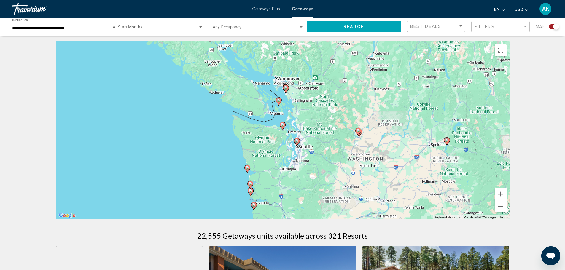
click at [283, 125] on image "Main content" at bounding box center [283, 125] width 4 height 4
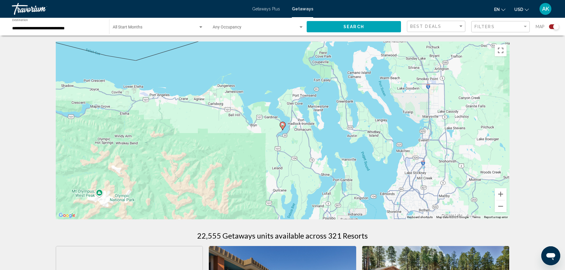
click at [282, 125] on image "Main content" at bounding box center [283, 125] width 4 height 4
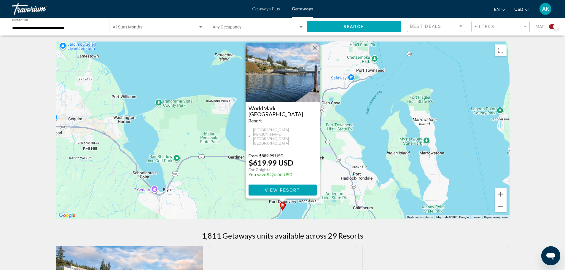
click at [315, 52] on button "Close" at bounding box center [314, 48] width 9 height 9
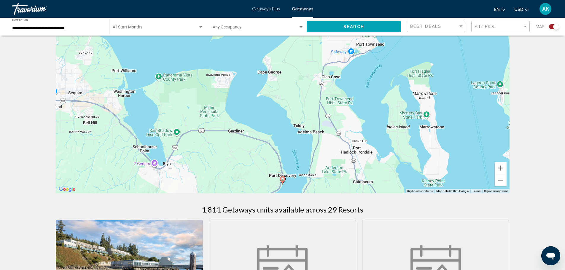
scroll to position [59, 0]
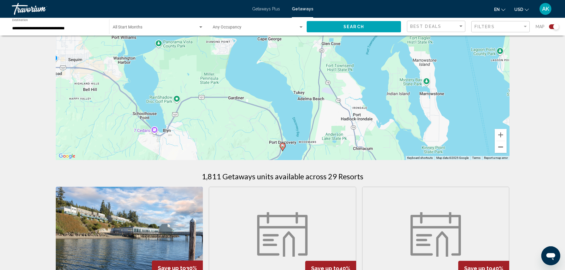
click at [499, 148] on button "Zoom out" at bounding box center [500, 147] width 12 height 12
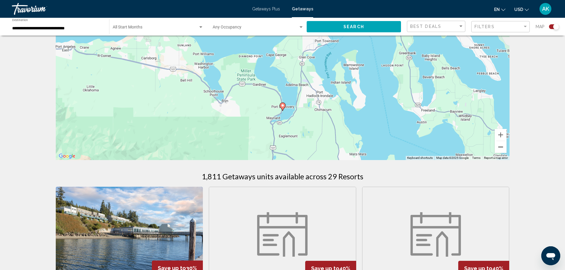
click at [499, 148] on button "Zoom out" at bounding box center [500, 147] width 12 height 12
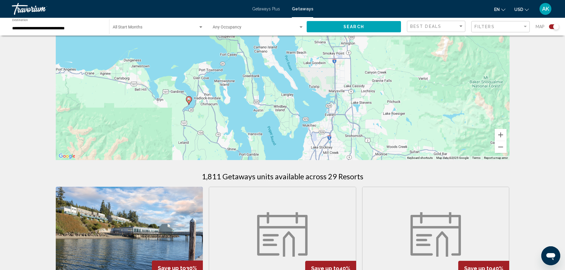
drag, startPoint x: 281, startPoint y: 100, endPoint x: 186, endPoint y: 114, distance: 95.3
click at [186, 114] on div "To activate drag with keyboard, press Alt + Enter. Once in keyboard drag state,…" at bounding box center [283, 71] width 454 height 178
click at [498, 147] on button "Zoom out" at bounding box center [500, 147] width 12 height 12
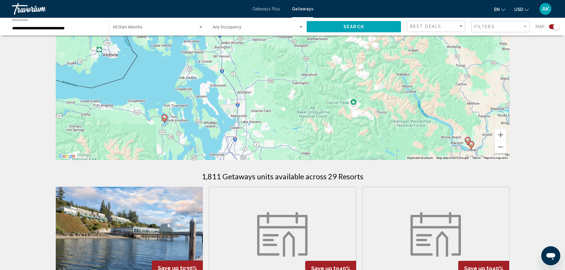
drag, startPoint x: 330, startPoint y: 101, endPoint x: 424, endPoint y: 144, distance: 103.8
click at [258, 136] on div "To activate drag with keyboard, press Alt + Enter. Once in keyboard drag state,…" at bounding box center [283, 71] width 454 height 178
click at [499, 145] on button "Zoom out" at bounding box center [500, 147] width 12 height 12
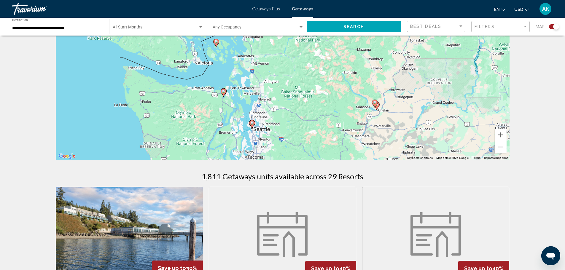
click at [374, 104] on image "Main content" at bounding box center [375, 103] width 4 height 4
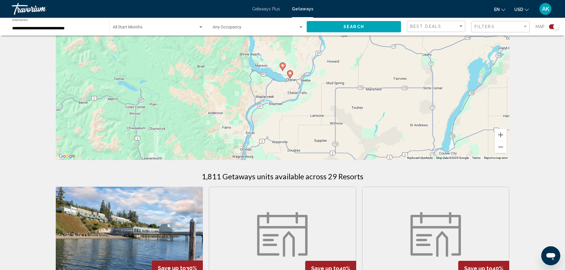
click at [290, 74] on image "Main content" at bounding box center [290, 73] width 4 height 4
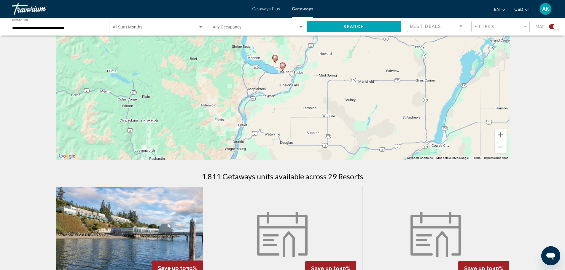
click at [283, 65] on image "Main content" at bounding box center [283, 66] width 4 height 4
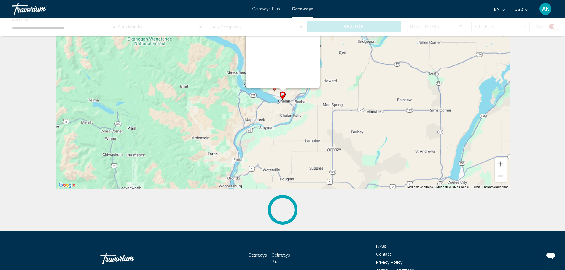
scroll to position [0, 0]
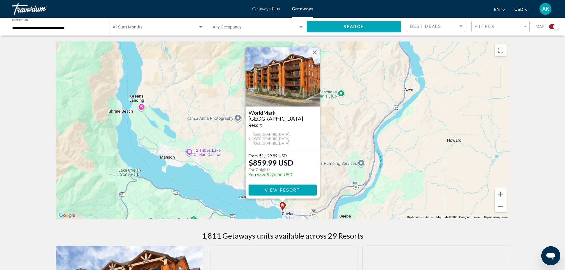
click at [314, 54] on button "Close" at bounding box center [314, 52] width 9 height 9
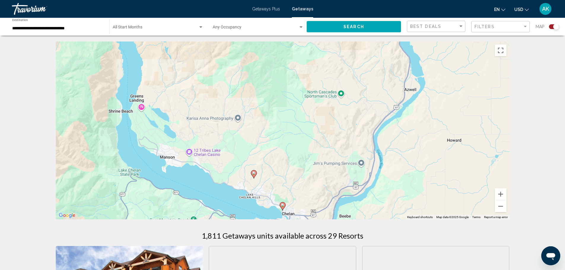
click at [254, 174] on image "Main content" at bounding box center [254, 173] width 4 height 4
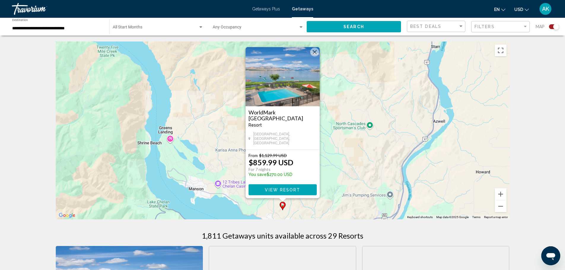
click at [314, 55] on button "Close" at bounding box center [314, 52] width 9 height 9
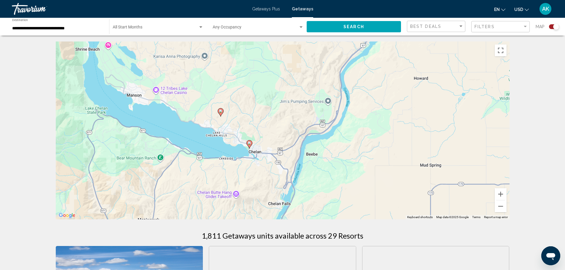
drag, startPoint x: 323, startPoint y: 194, endPoint x: 261, endPoint y: 100, distance: 112.8
click at [261, 100] on div "To activate drag with keyboard, press Alt + Enter. Once in keyboard drag state,…" at bounding box center [283, 130] width 454 height 178
click at [249, 144] on image "Main content" at bounding box center [249, 143] width 4 height 4
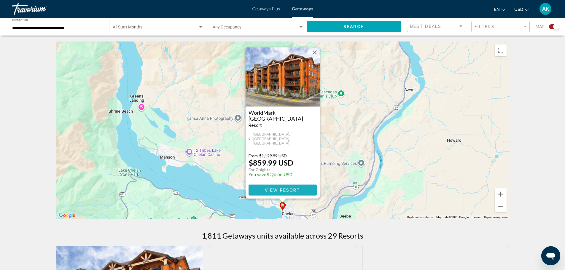
click at [288, 190] on span "View Resort" at bounding box center [282, 190] width 35 height 5
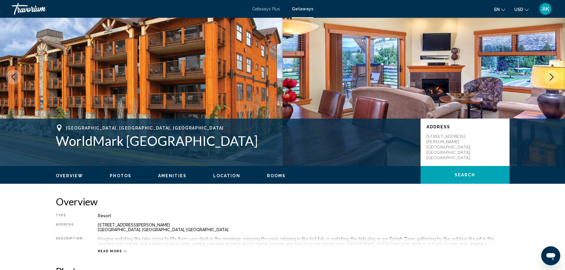
click at [463, 175] on span "Search" at bounding box center [464, 175] width 21 height 5
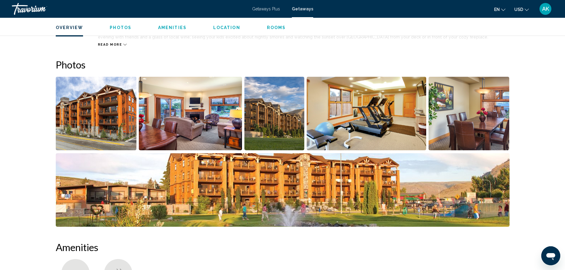
scroll to position [237, 0]
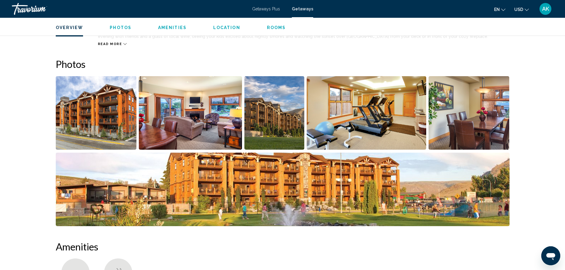
click at [107, 121] on img "Open full-screen image slider" at bounding box center [96, 113] width 81 height 74
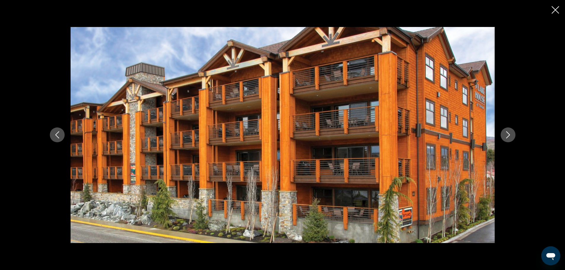
click at [511, 137] on icon "Next image" at bounding box center [507, 134] width 7 height 7
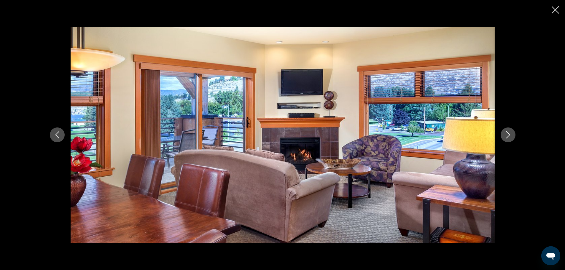
click at [510, 135] on icon "Next image" at bounding box center [507, 134] width 7 height 7
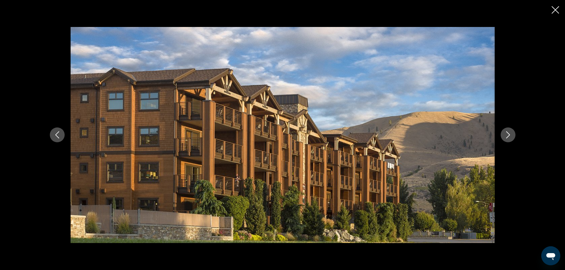
click at [508, 135] on icon "Next image" at bounding box center [507, 134] width 7 height 7
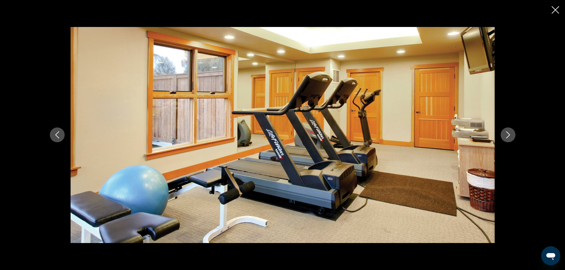
click at [508, 135] on icon "Next image" at bounding box center [507, 134] width 7 height 7
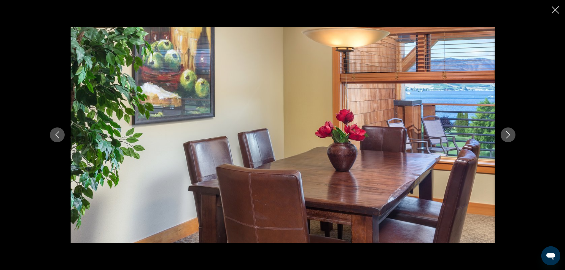
click at [508, 135] on icon "Next image" at bounding box center [507, 134] width 7 height 7
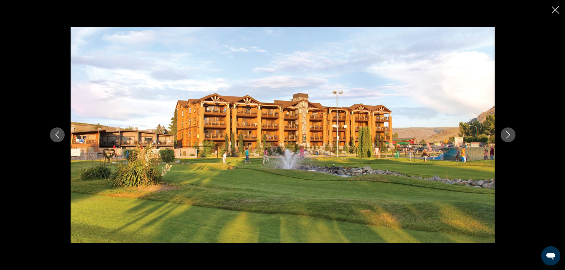
click at [508, 135] on icon "Next image" at bounding box center [507, 134] width 7 height 7
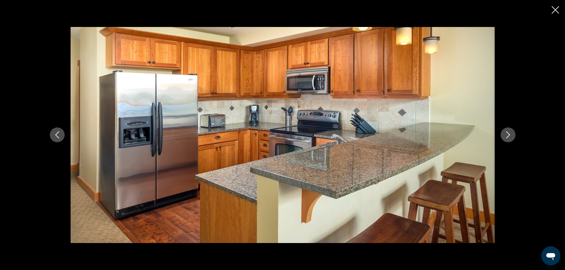
click at [508, 135] on icon "Next image" at bounding box center [507, 134] width 7 height 7
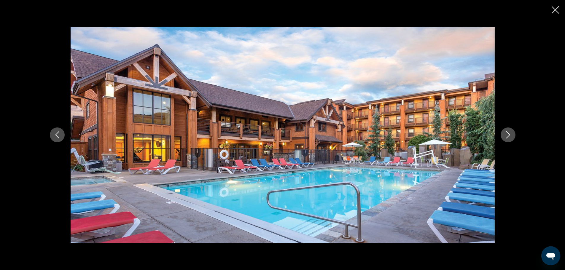
click at [508, 135] on icon "Next image" at bounding box center [507, 134] width 7 height 7
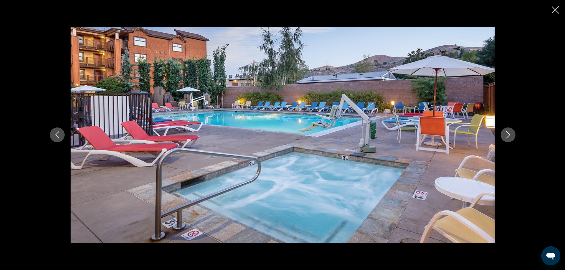
click at [508, 135] on icon "Next image" at bounding box center [507, 134] width 7 height 7
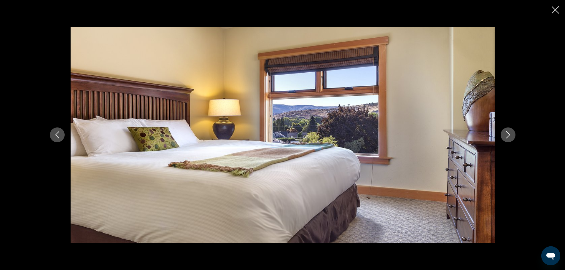
click at [508, 135] on icon "Next image" at bounding box center [507, 134] width 7 height 7
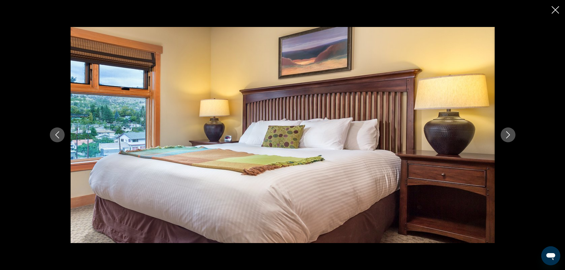
click at [549, 6] on div "Main content" at bounding box center [282, 135] width 565 height 270
click at [555, 10] on icon "Close slideshow" at bounding box center [554, 9] width 7 height 7
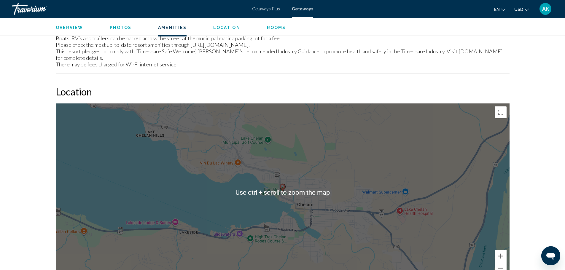
scroll to position [800, 0]
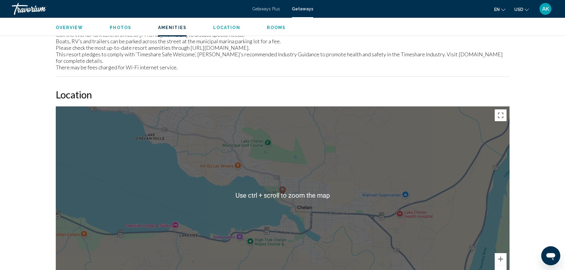
drag, startPoint x: 176, startPoint y: 183, endPoint x: 191, endPoint y: 195, distance: 19.3
click at [176, 184] on div "To activate drag with keyboard, press Alt + Enter. Once in keyboard drag state,…" at bounding box center [283, 195] width 454 height 178
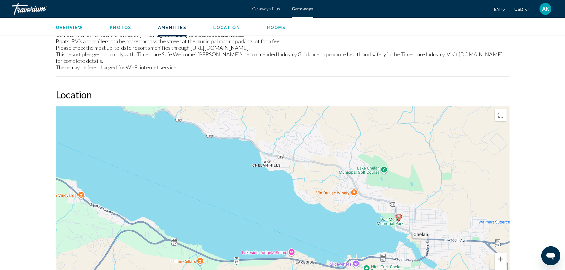
drag, startPoint x: 135, startPoint y: 187, endPoint x: 237, endPoint y: 199, distance: 102.5
click at [253, 213] on div "To activate drag with keyboard, press Alt + Enter. Once in keyboard drag state,…" at bounding box center [283, 195] width 454 height 178
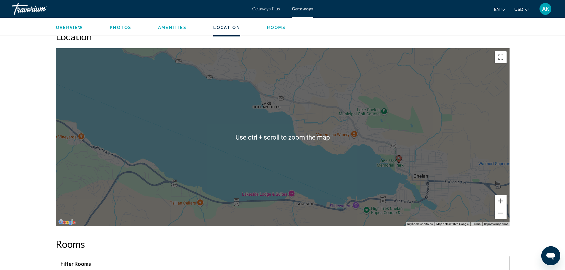
scroll to position [860, 0]
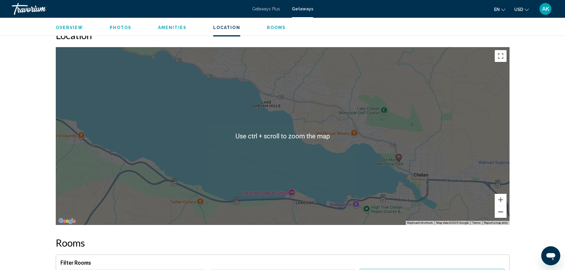
click at [501, 206] on button "Zoom out" at bounding box center [500, 212] width 12 height 12
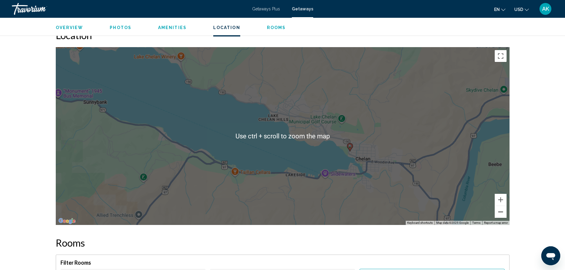
click at [501, 206] on button "Zoom out" at bounding box center [500, 212] width 12 height 12
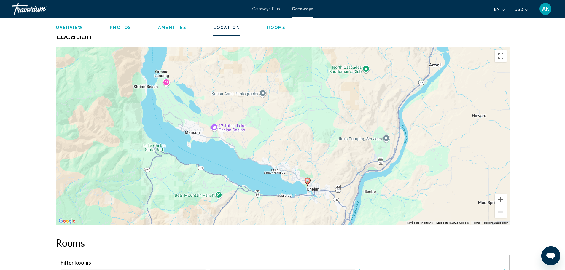
drag, startPoint x: 197, startPoint y: 135, endPoint x: 192, endPoint y: 178, distance: 43.5
click at [192, 179] on div "To activate drag with keyboard, press Alt + Enter. Once in keyboard drag state,…" at bounding box center [283, 136] width 454 height 178
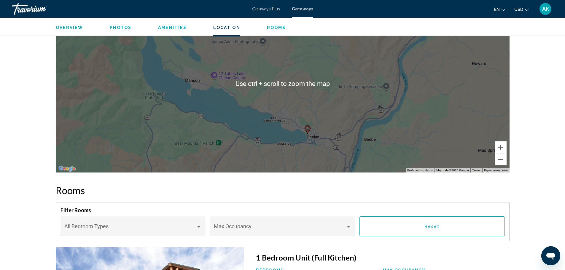
scroll to position [889, 0]
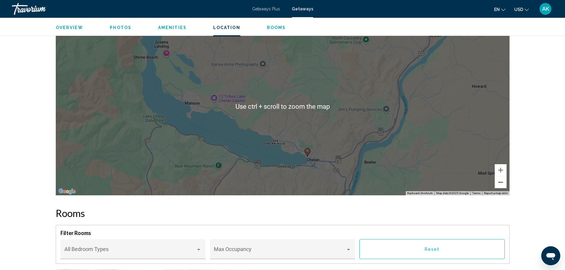
click at [504, 176] on button "Zoom out" at bounding box center [500, 182] width 12 height 12
